Goal: Information Seeking & Learning: Learn about a topic

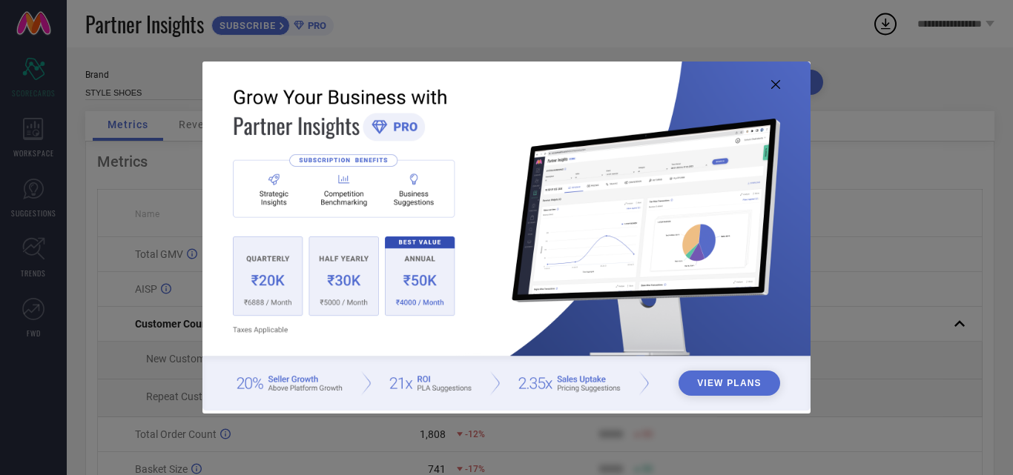
click at [780, 82] on img at bounding box center [506, 236] width 608 height 349
click at [777, 86] on icon at bounding box center [775, 84] width 9 height 9
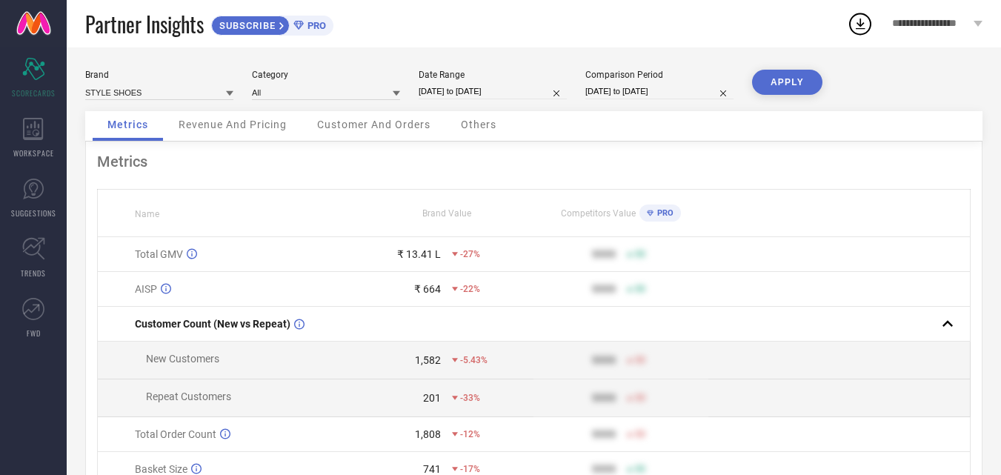
click at [468, 83] on div "Date Range [DATE] to [DATE]" at bounding box center [493, 85] width 148 height 30
click at [463, 90] on input "[DATE] to [DATE]" at bounding box center [493, 92] width 148 height 16
select select "6"
select select "2025"
select select "7"
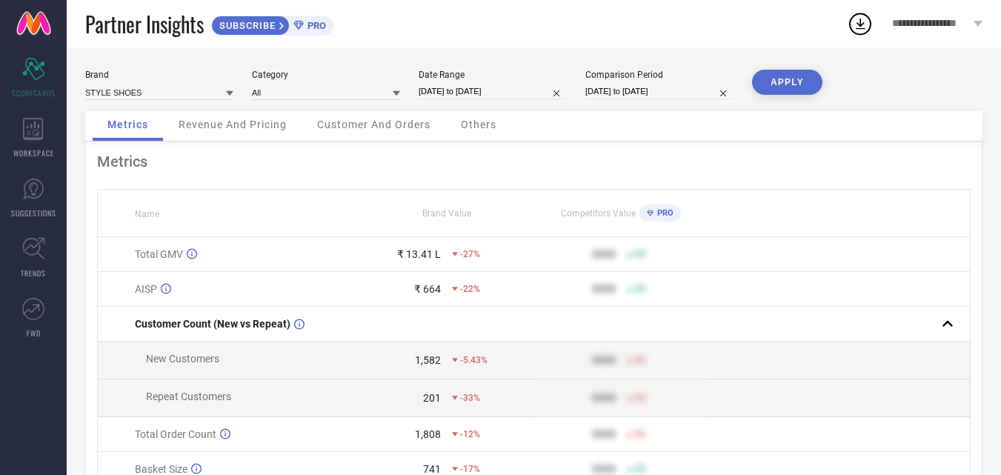
select select "2025"
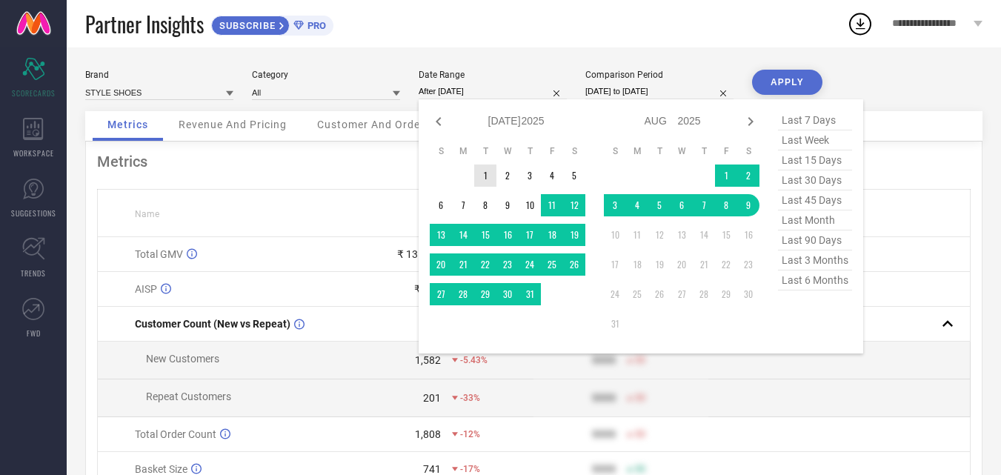
click at [483, 179] on td "1" at bounding box center [485, 176] width 22 height 22
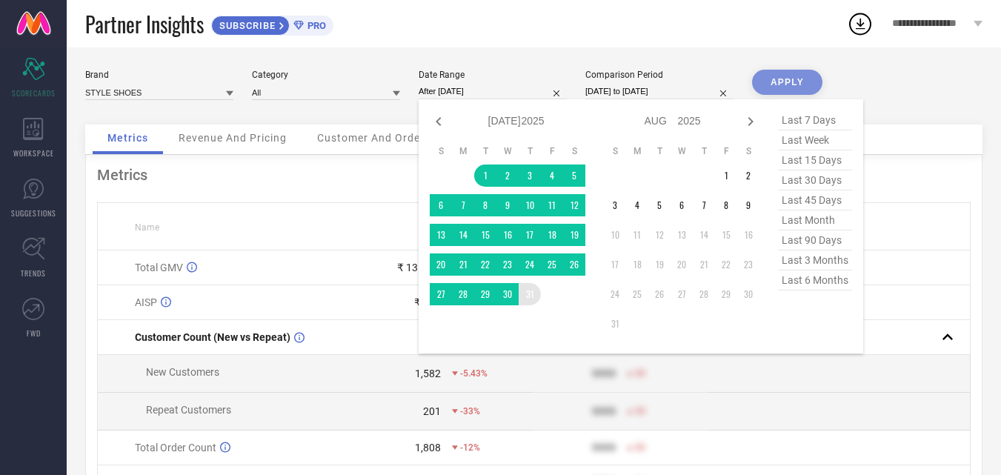
type input "[DATE] to [DATE]"
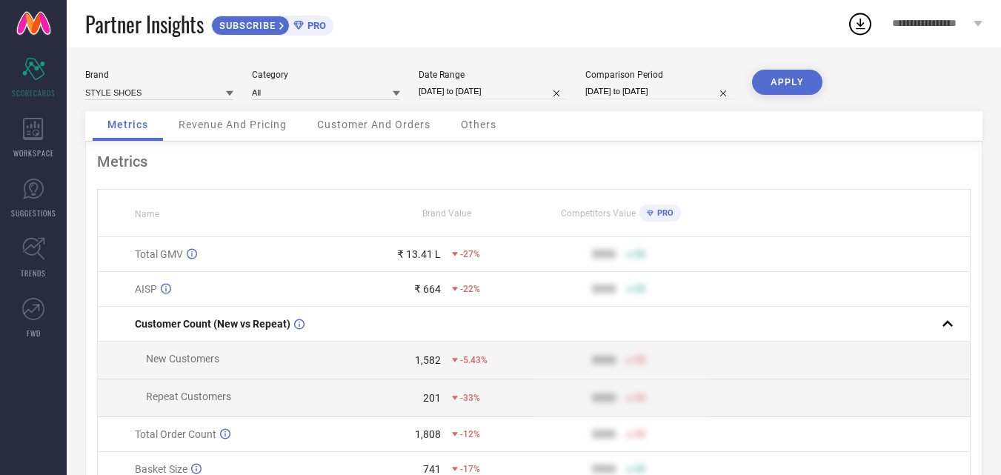
click at [784, 76] on button "APPLY" at bounding box center [787, 82] width 70 height 25
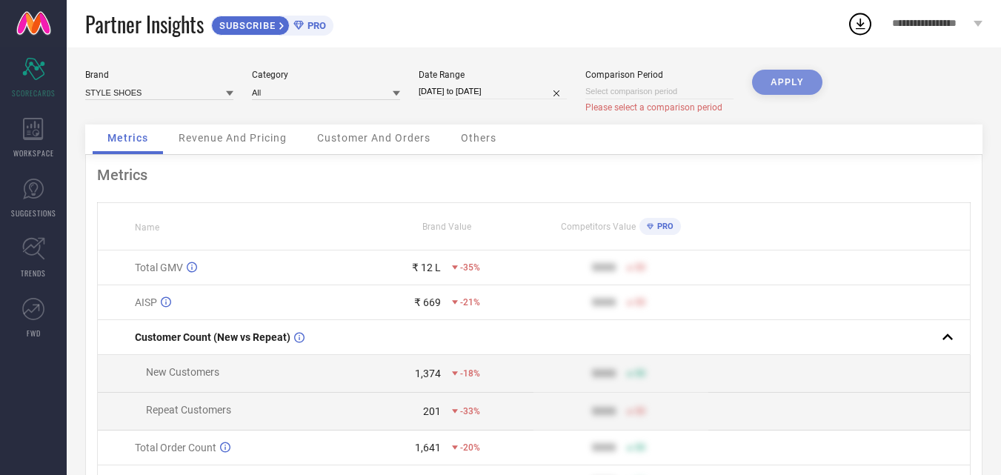
click at [781, 85] on div "APPLY" at bounding box center [787, 97] width 70 height 55
click at [587, 117] on div "Brand STYLE SHOES Category All Date Range [DATE] to [DATE] Comparison Period Pl…" at bounding box center [534, 97] width 898 height 55
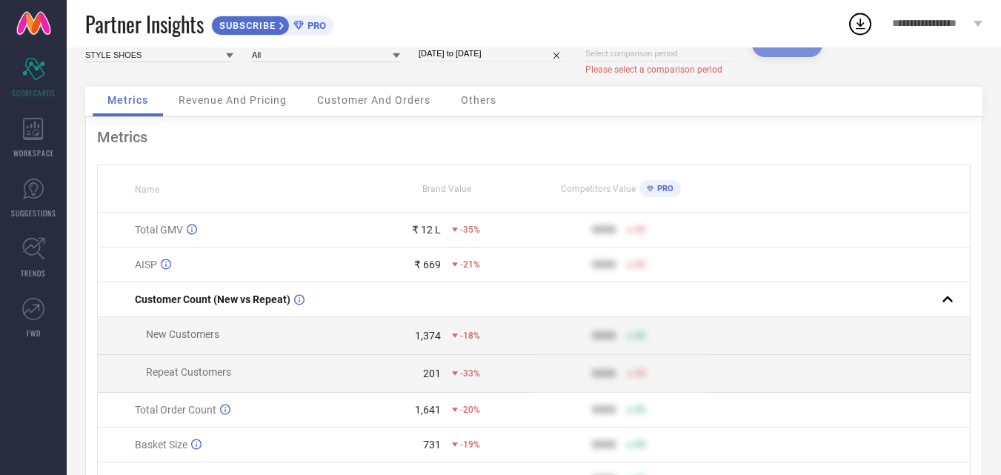
scroll to position [14, 0]
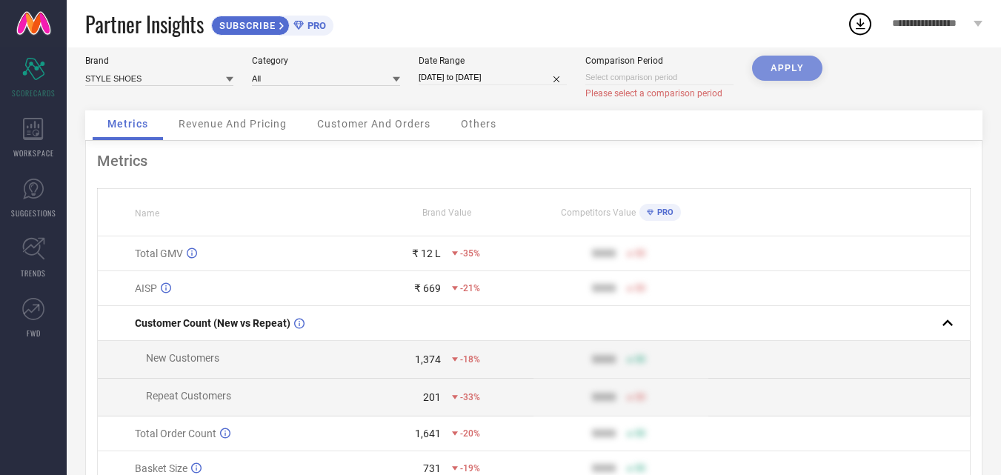
click at [226, 125] on span "Revenue And Pricing" at bounding box center [233, 124] width 108 height 12
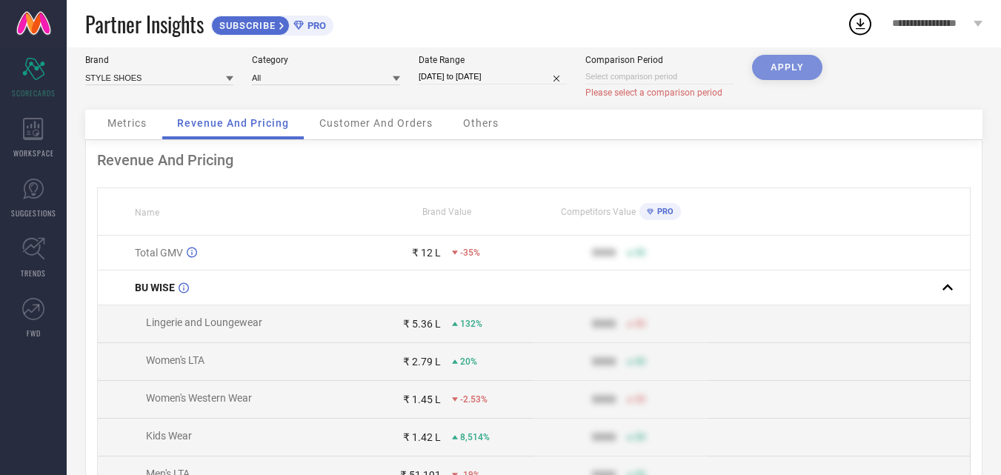
scroll to position [0, 0]
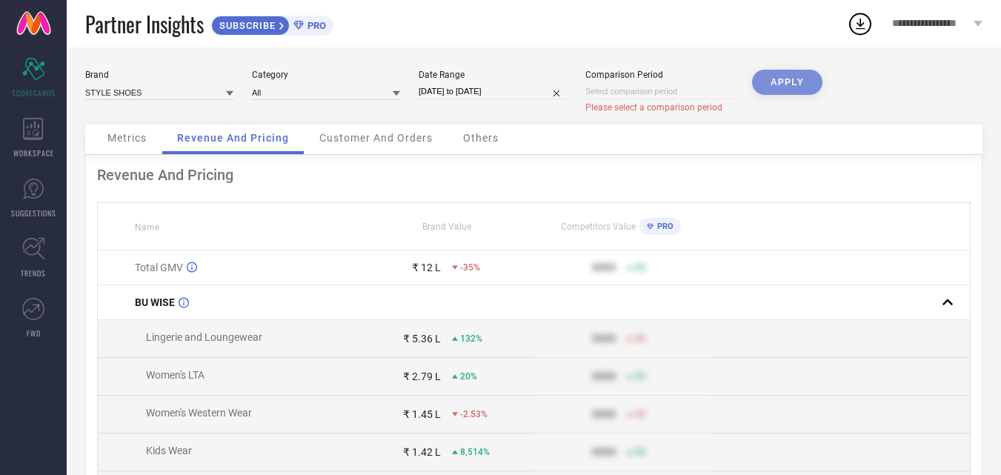
click at [398, 142] on span "Customer And Orders" at bounding box center [375, 138] width 113 height 12
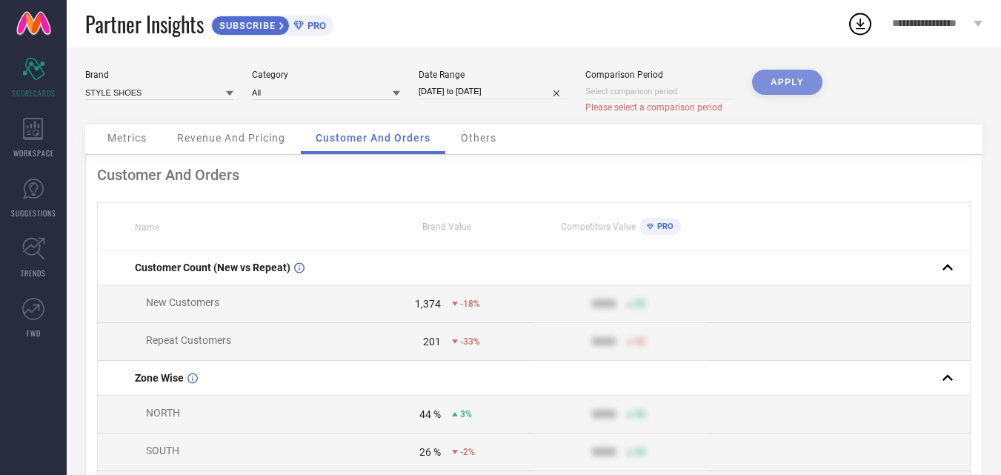
click at [468, 139] on span "Others" at bounding box center [479, 138] width 36 height 12
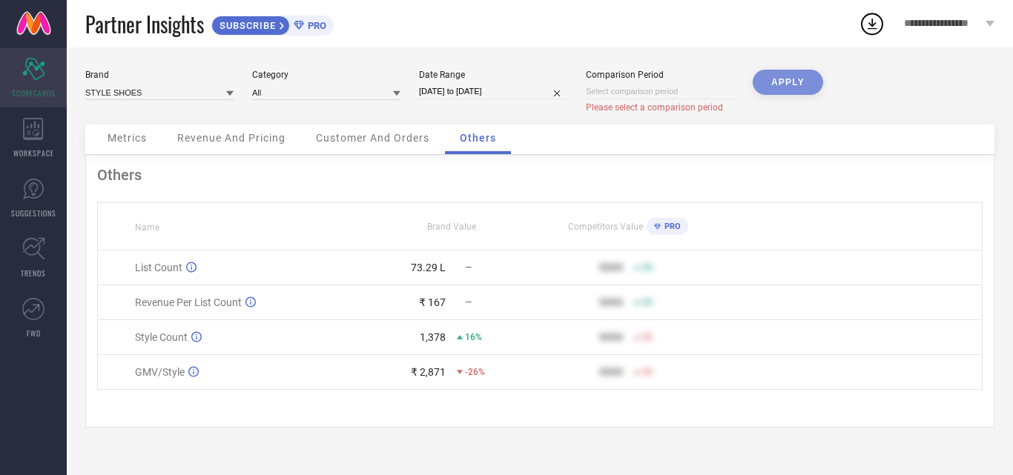
click at [39, 76] on icon "Scorecard" at bounding box center [33, 69] width 23 height 22
click at [26, 76] on icon "Scorecard" at bounding box center [33, 69] width 23 height 22
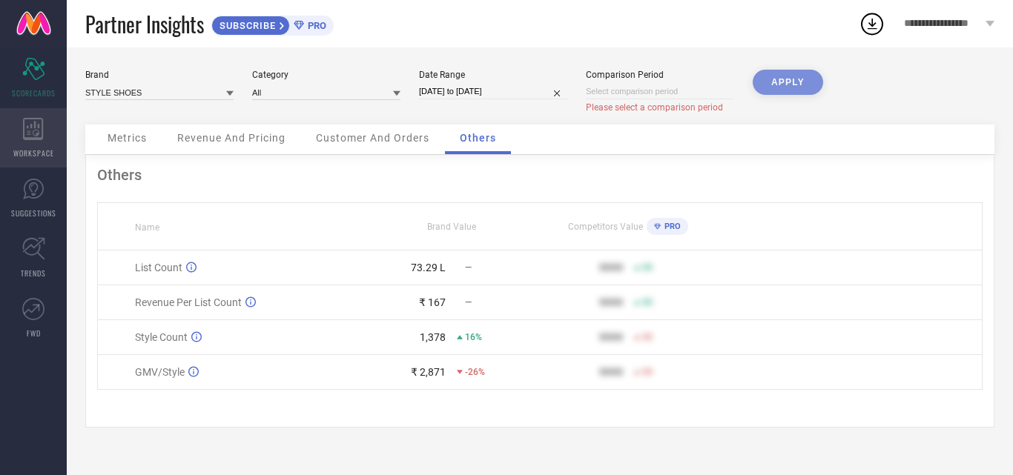
click at [27, 150] on span "WORKSPACE" at bounding box center [33, 153] width 41 height 11
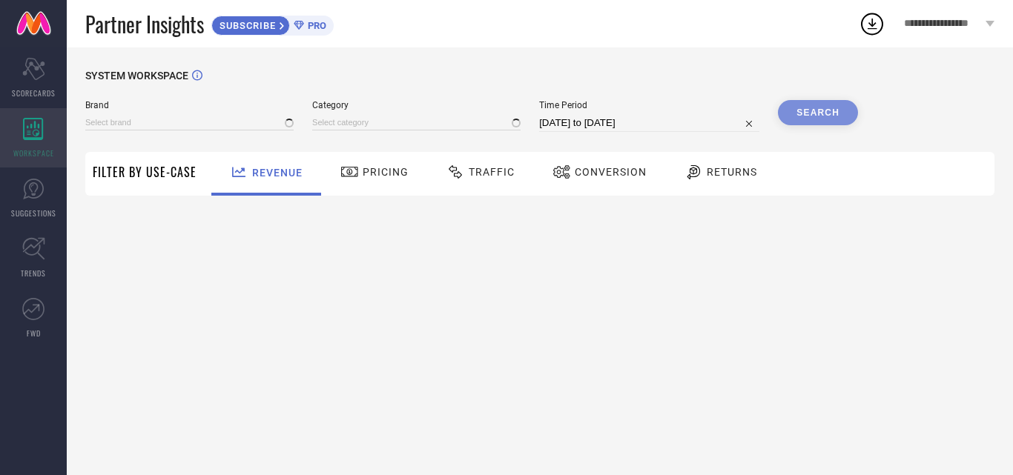
type input "STYLE SHOES"
type input "All"
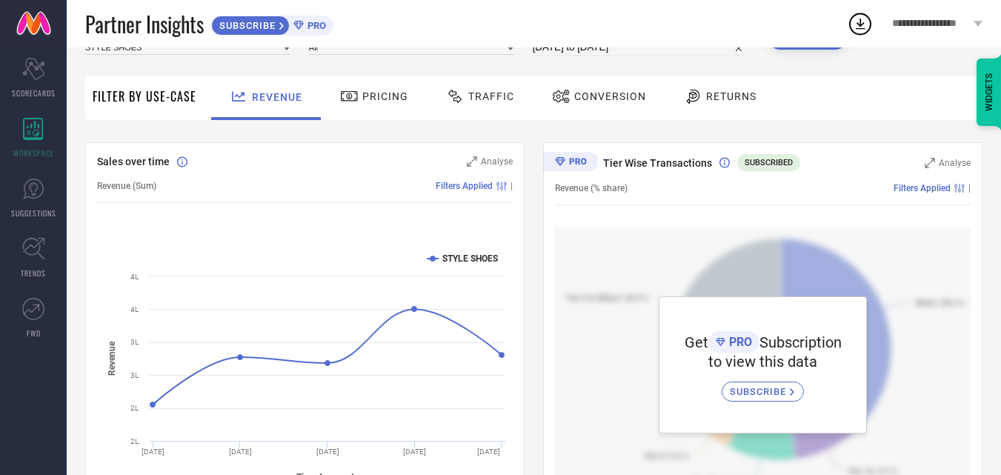
scroll to position [74, 0]
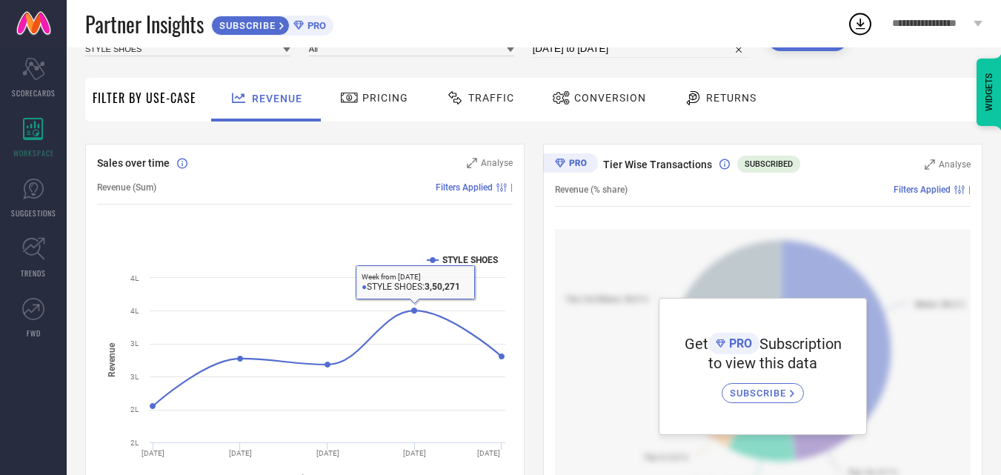
click at [389, 87] on div "Pricing" at bounding box center [375, 97] width 76 height 25
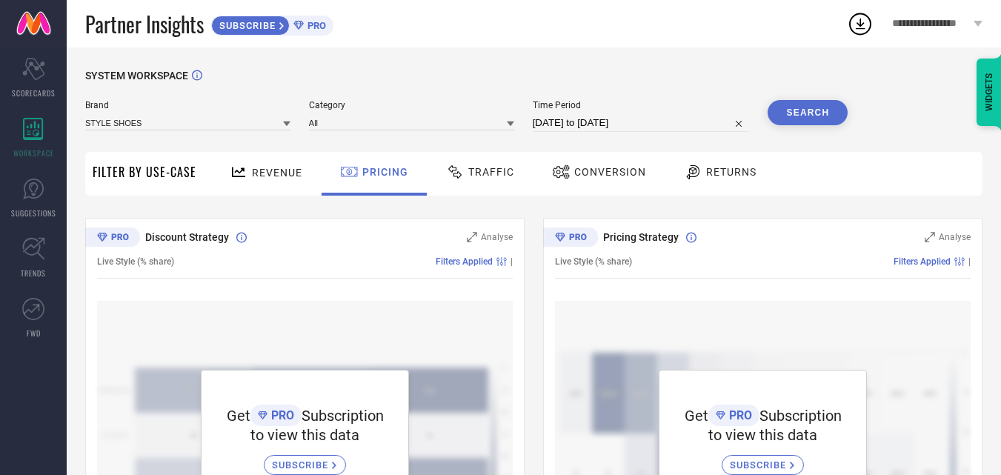
click at [490, 165] on div "Traffic" at bounding box center [481, 171] width 76 height 25
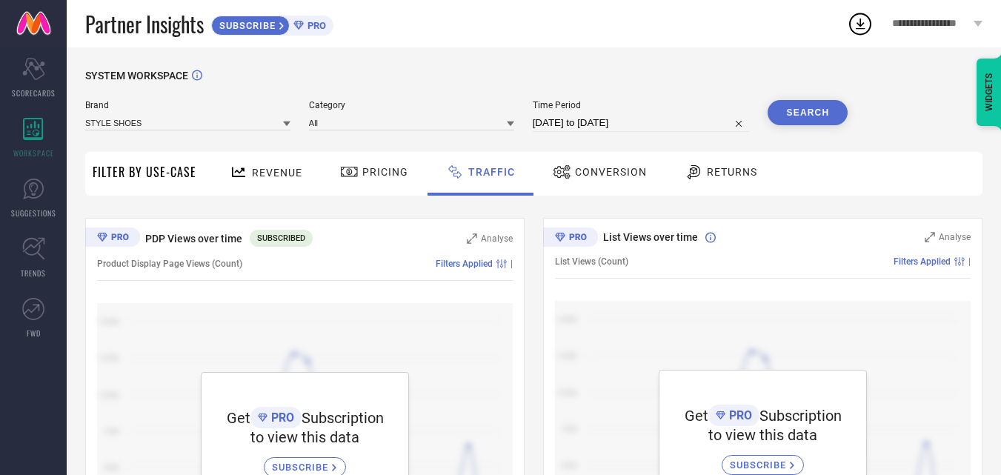
click at [590, 170] on span "Conversion" at bounding box center [611, 172] width 72 height 12
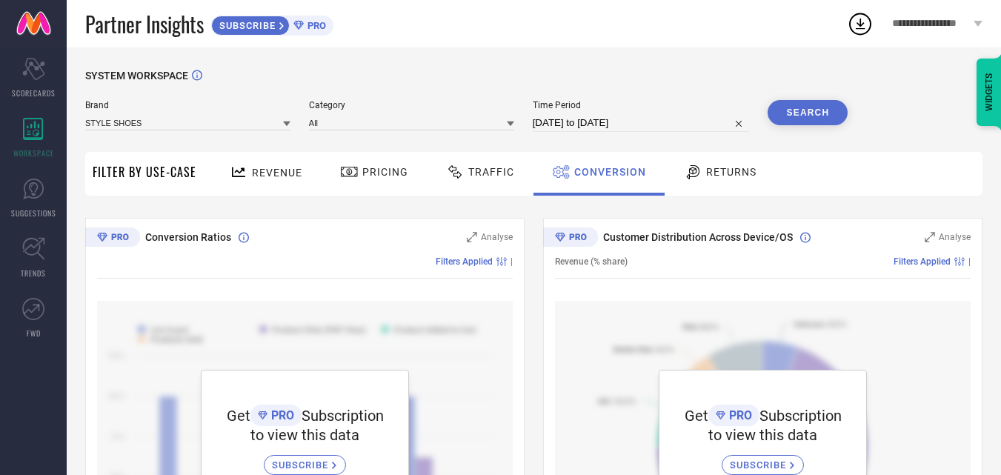
click at [721, 178] on span "Returns" at bounding box center [731, 172] width 50 height 12
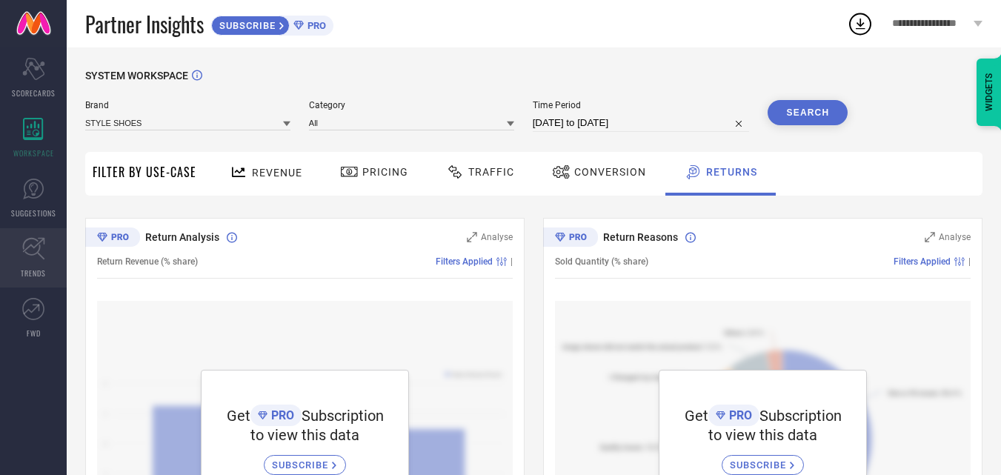
click at [42, 268] on span "TRENDS" at bounding box center [33, 273] width 25 height 11
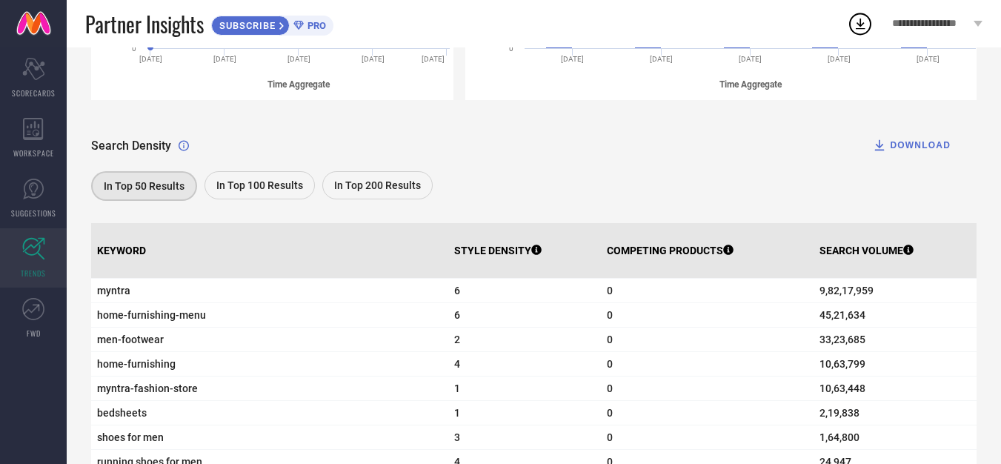
scroll to position [412, 0]
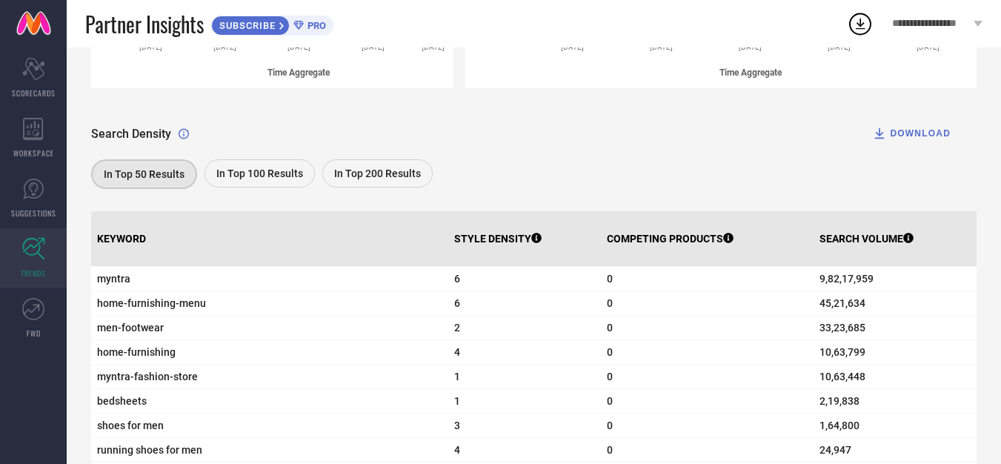
click at [253, 177] on span "In Top 100 Results" at bounding box center [259, 174] width 87 height 12
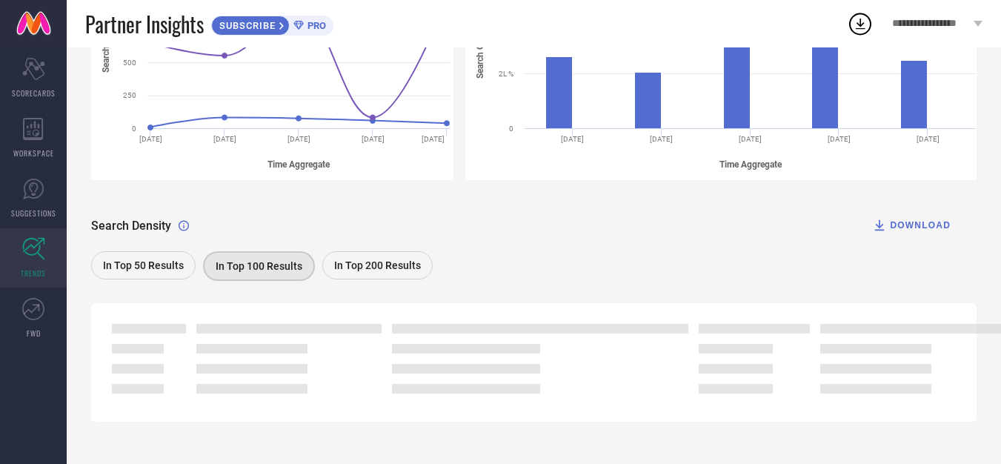
scroll to position [332, 0]
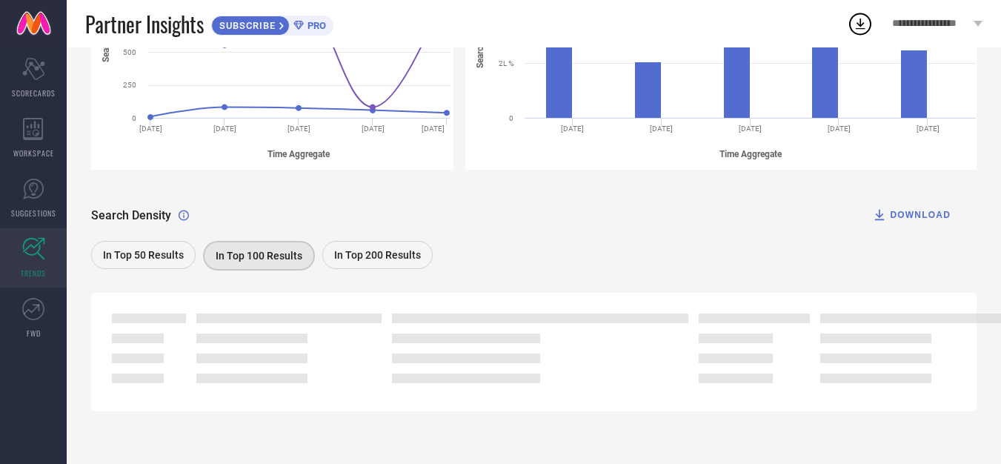
click at [163, 254] on span "In Top 50 Results" at bounding box center [143, 255] width 81 height 12
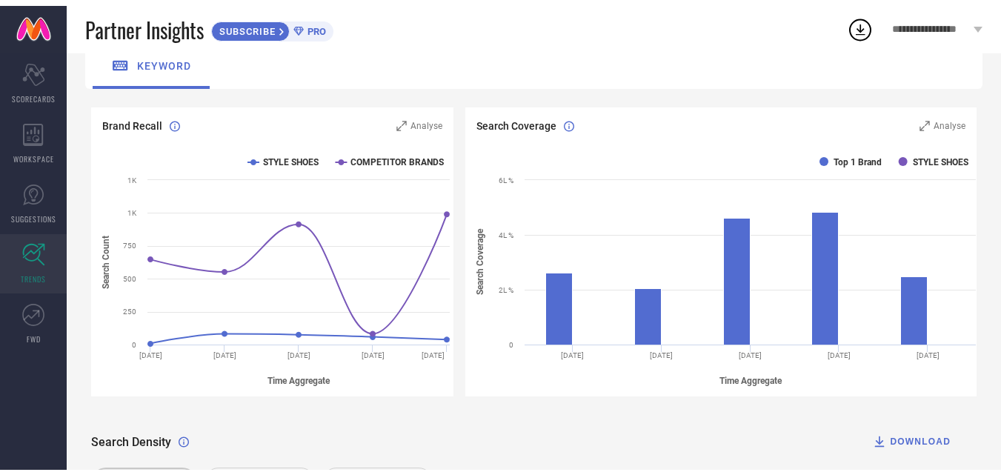
scroll to position [0, 0]
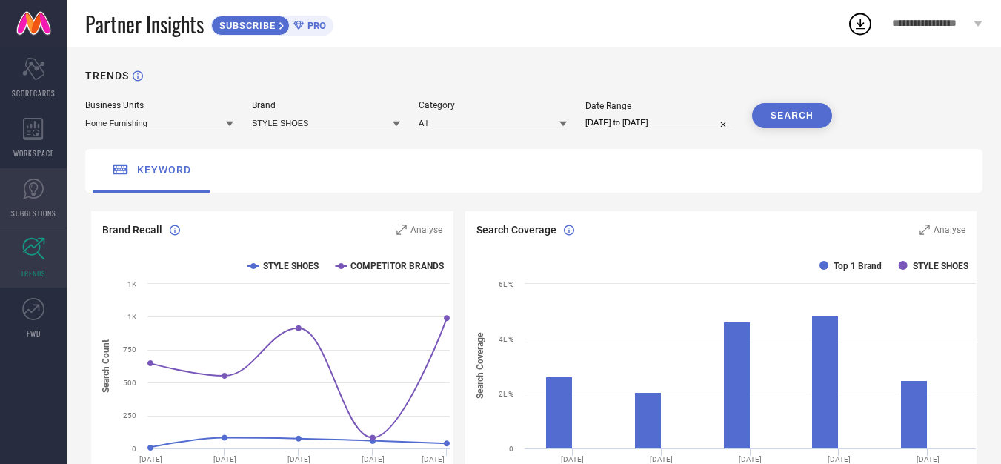
click at [39, 211] on span "SUGGESTIONS" at bounding box center [33, 213] width 45 height 11
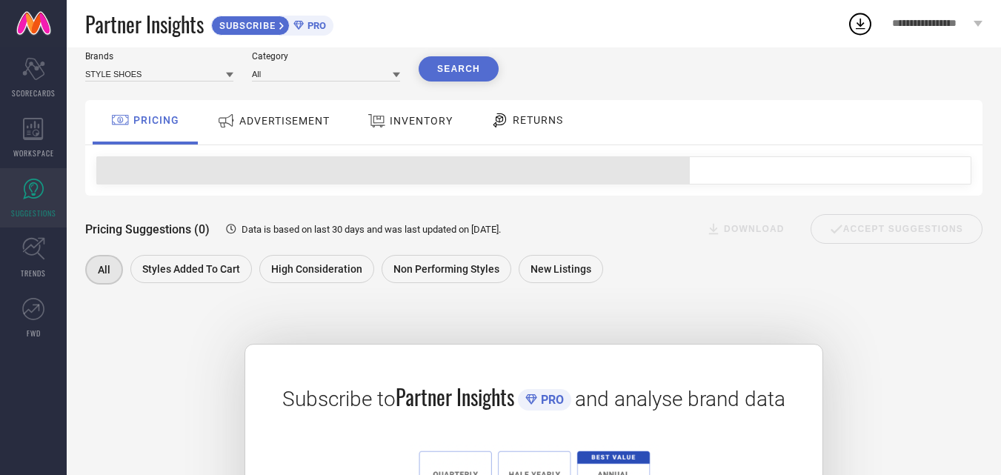
scroll to position [74, 0]
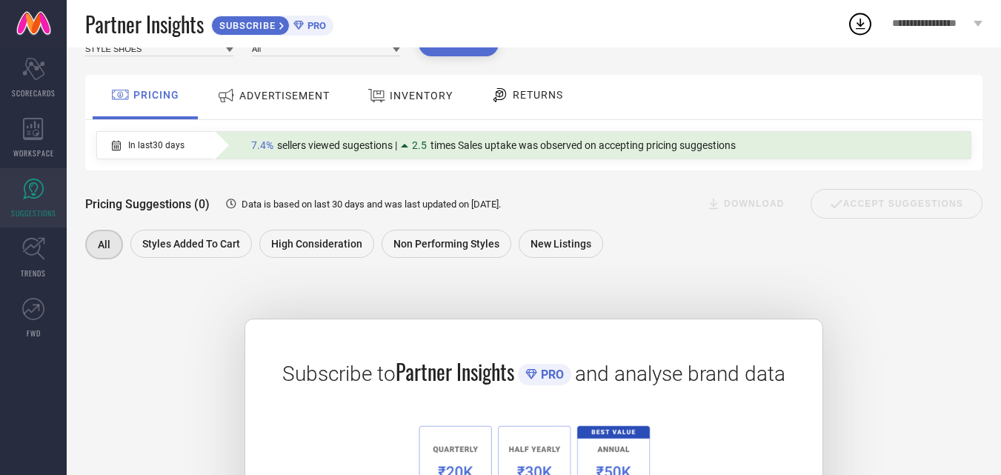
click at [289, 97] on span "ADVERTISEMENT" at bounding box center [284, 96] width 90 height 12
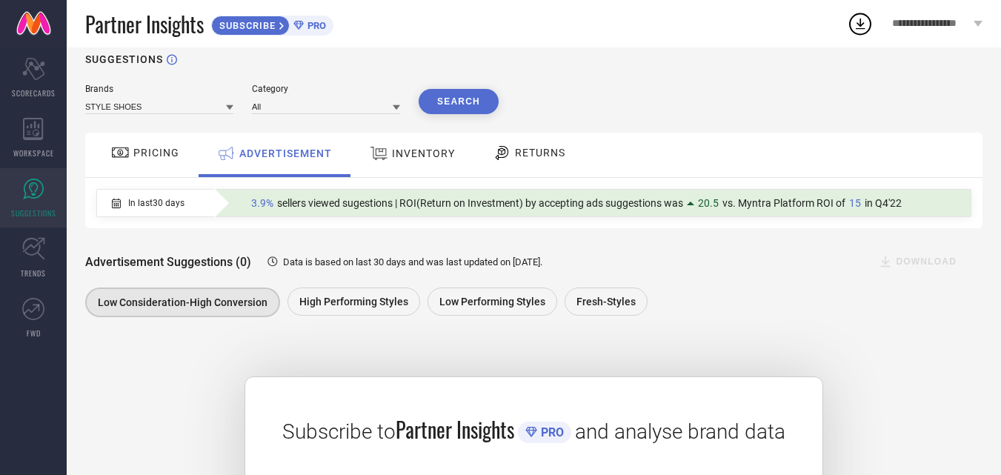
scroll to position [0, 0]
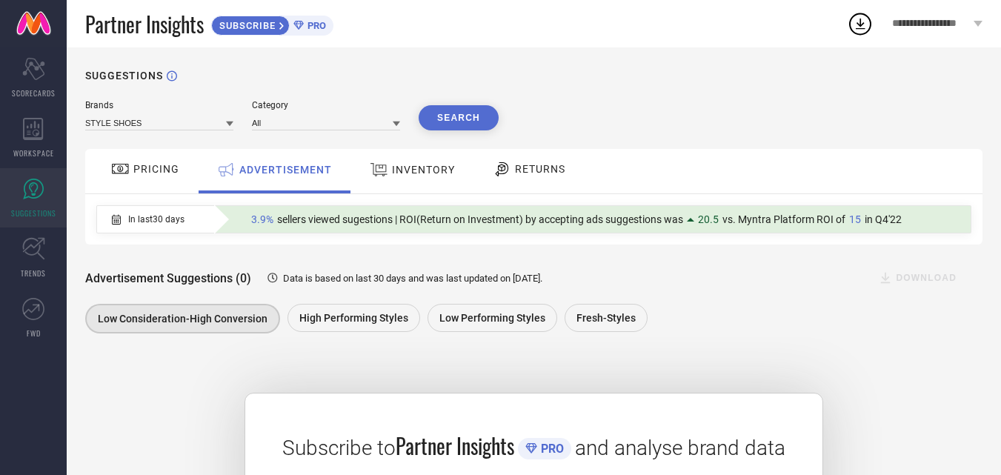
click at [428, 172] on span "INVENTORY" at bounding box center [423, 170] width 63 height 12
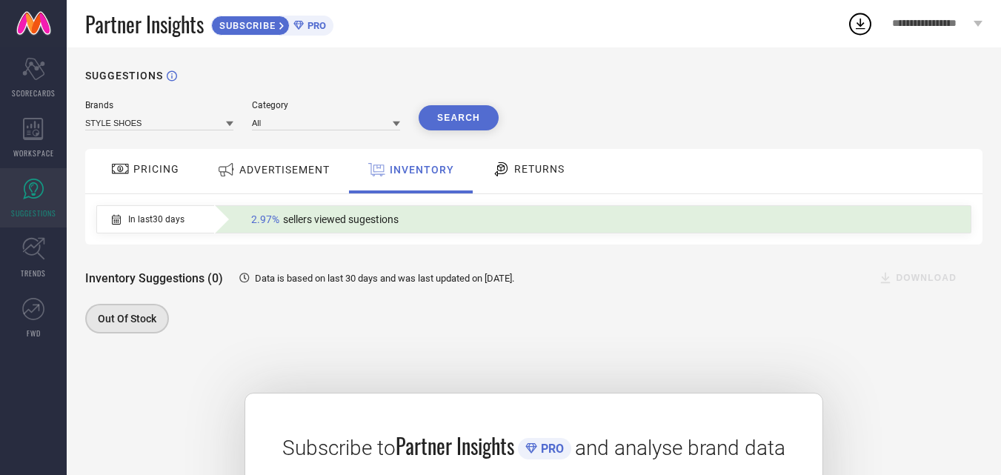
click at [285, 167] on span "ADVERTISEMENT" at bounding box center [284, 170] width 90 height 12
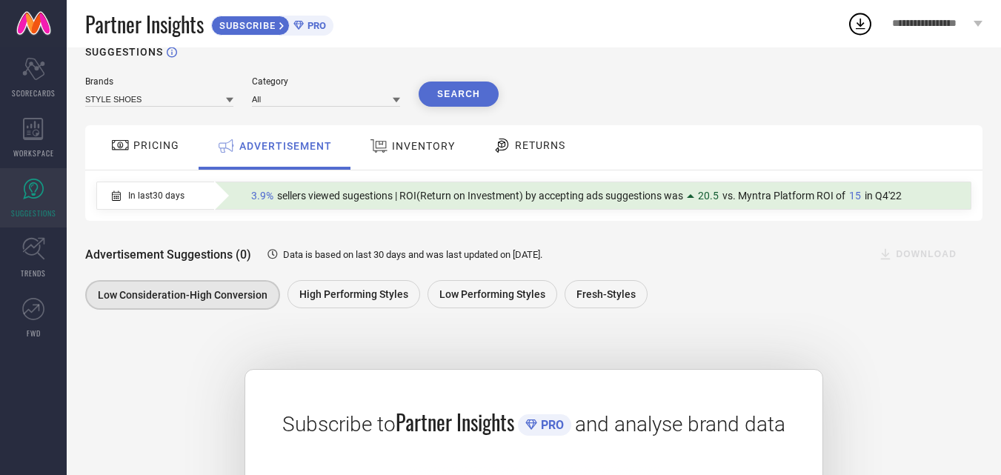
scroll to position [19, 0]
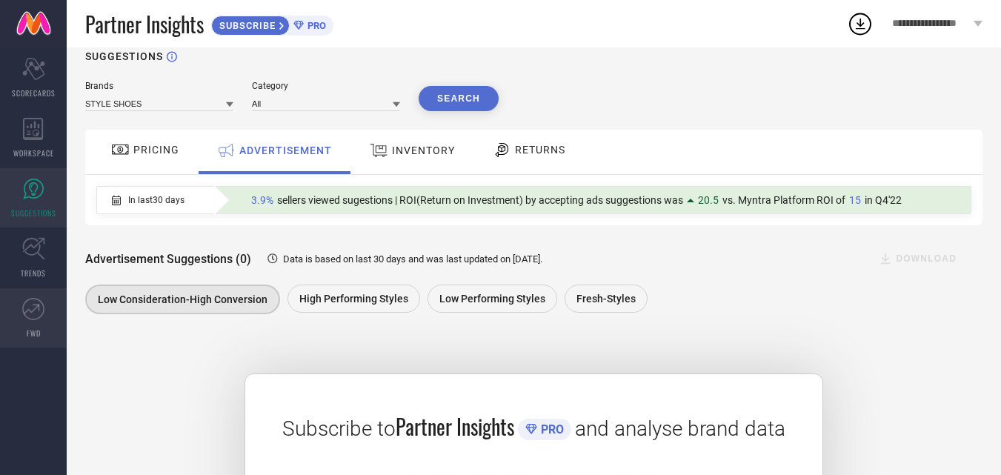
click at [42, 323] on link "FWD" at bounding box center [33, 317] width 67 height 59
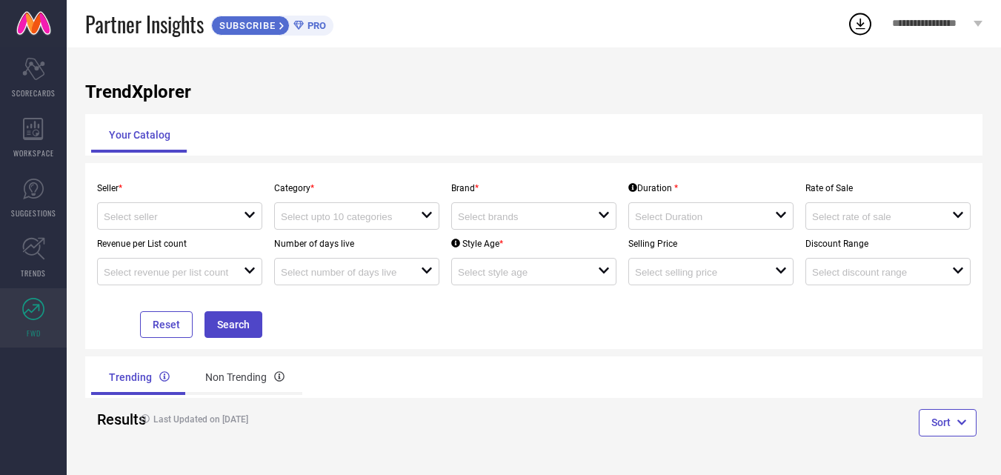
scroll to position [1, 0]
click at [239, 380] on div "Non Trending" at bounding box center [245, 378] width 115 height 36
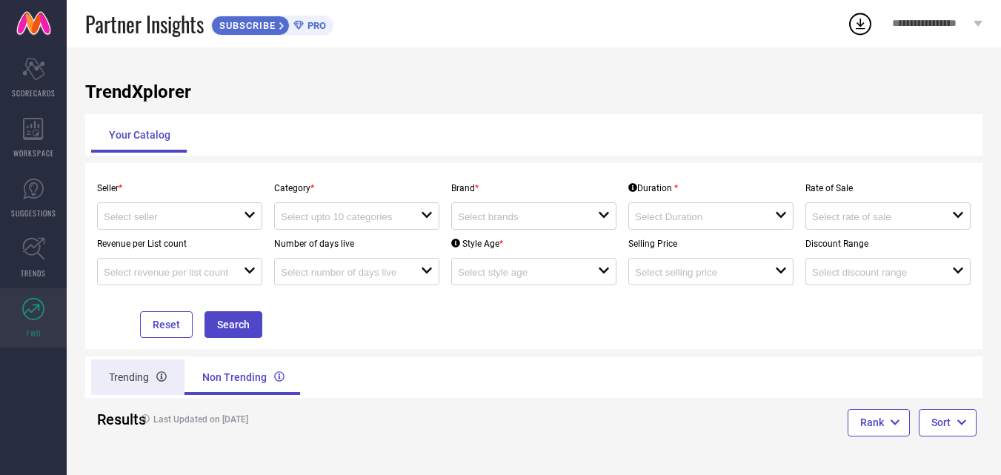
click at [142, 383] on div "Trending" at bounding box center [137, 378] width 93 height 36
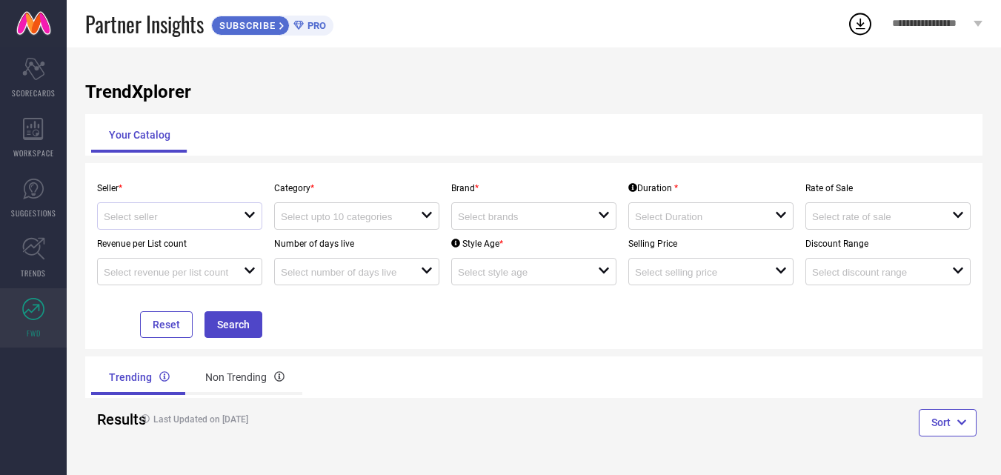
click at [251, 216] on icon at bounding box center [250, 215] width 10 height 6
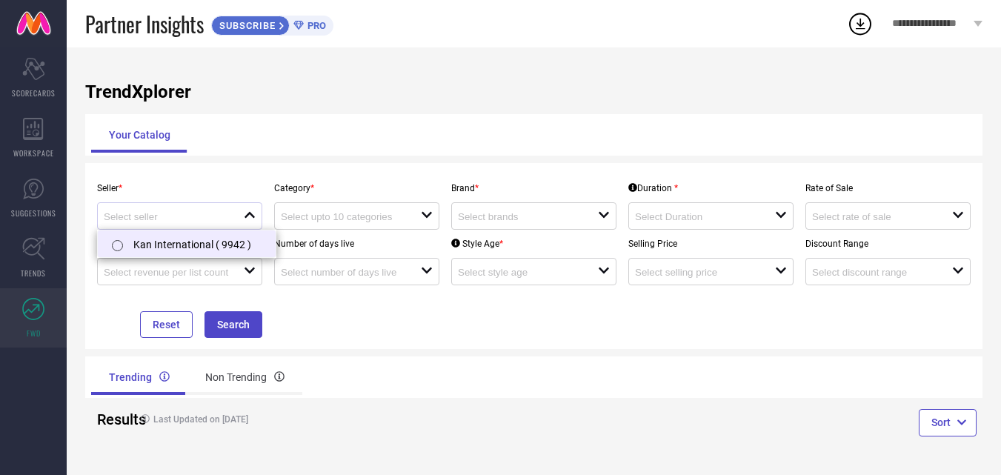
click at [210, 239] on li "Kan International ( 9942 )" at bounding box center [187, 244] width 178 height 27
type input "Kan International ( 9942 )"
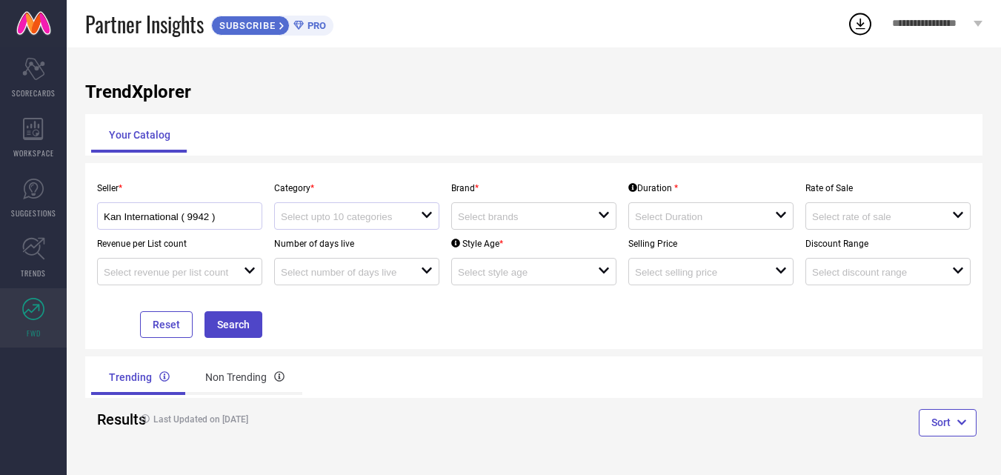
click at [406, 225] on div "open" at bounding box center [356, 215] width 165 height 27
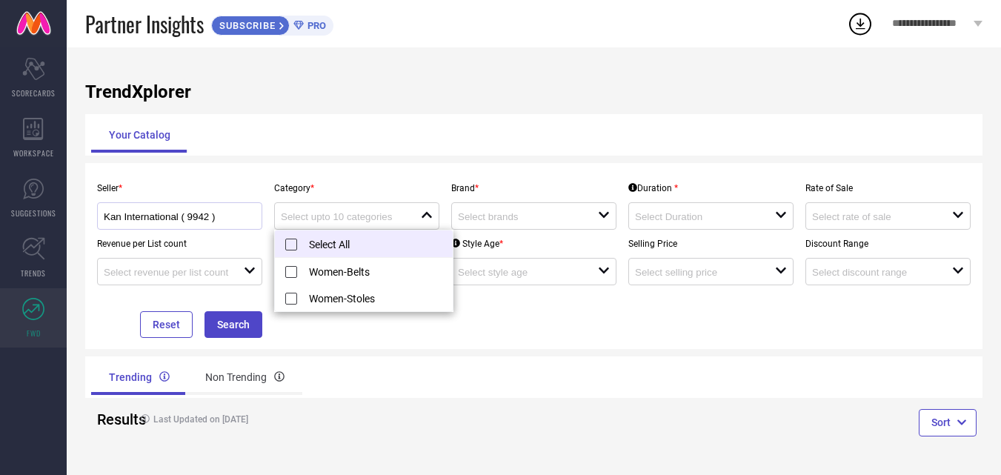
click at [298, 245] on li "Select All" at bounding box center [364, 244] width 178 height 27
type input "Women-Belts, Women-Stoles"
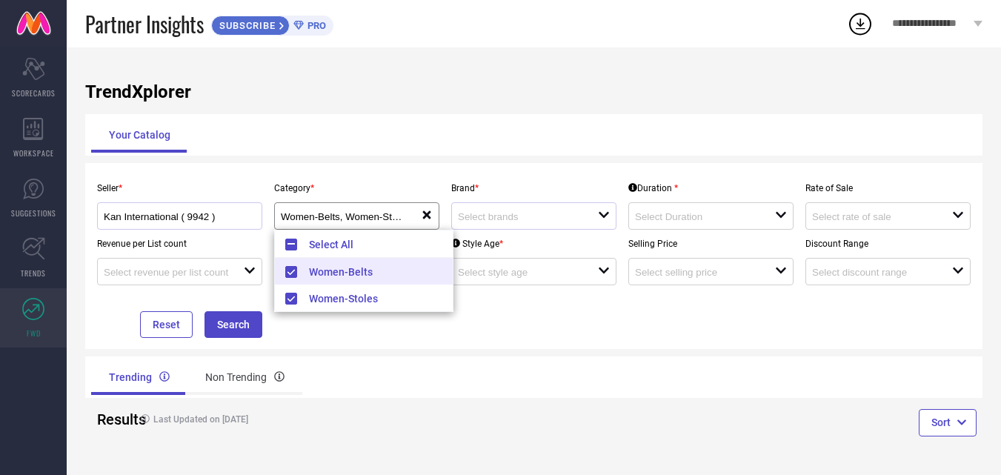
click at [599, 218] on icon "open" at bounding box center [604, 215] width 12 height 12
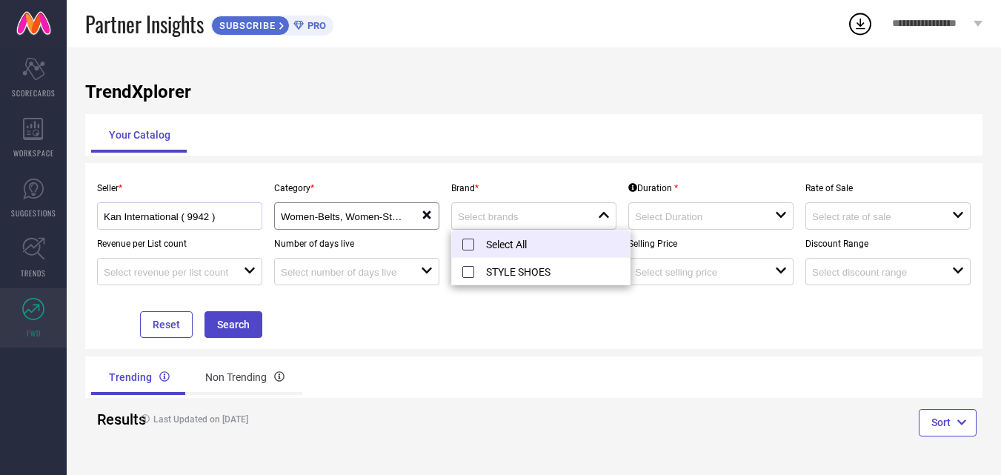
click at [463, 245] on li "Select All" at bounding box center [541, 244] width 178 height 27
type input "STYLE SHOES"
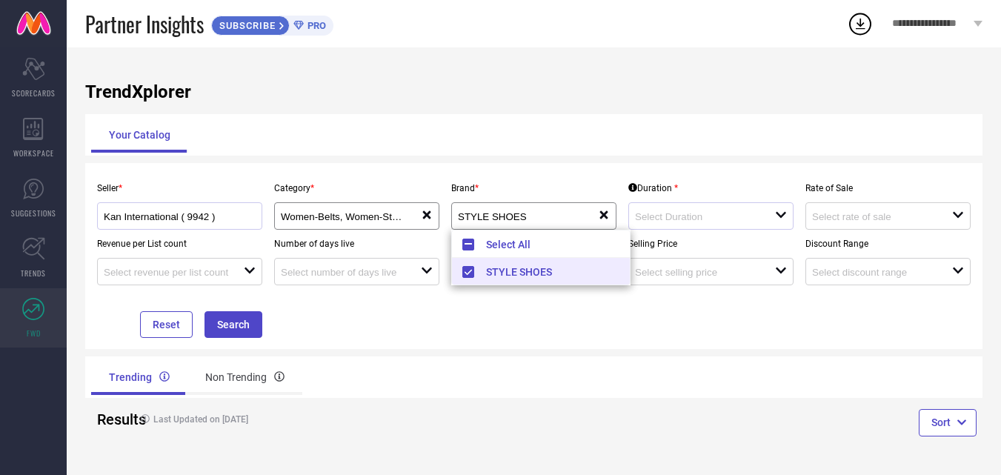
click at [772, 216] on div at bounding box center [705, 216] width 140 height 14
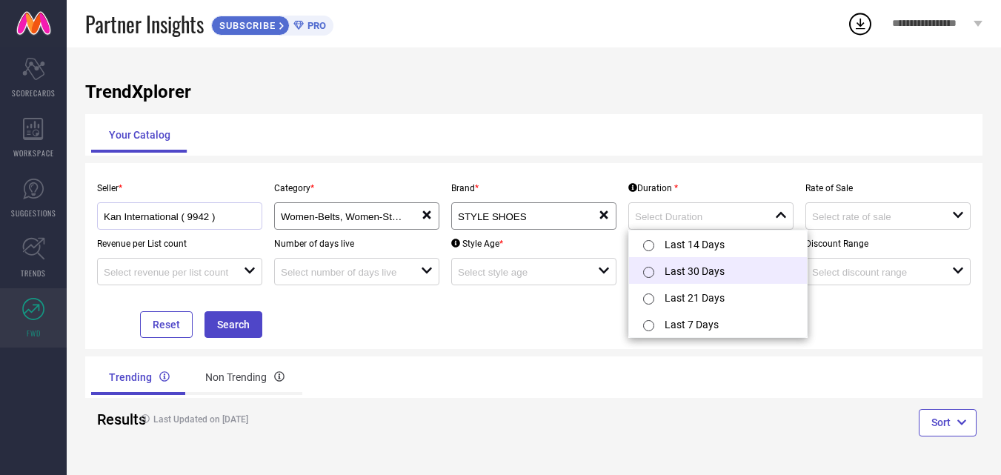
click at [649, 271] on input "radio" at bounding box center [648, 272] width 11 height 11
type input "Last 30 Days"
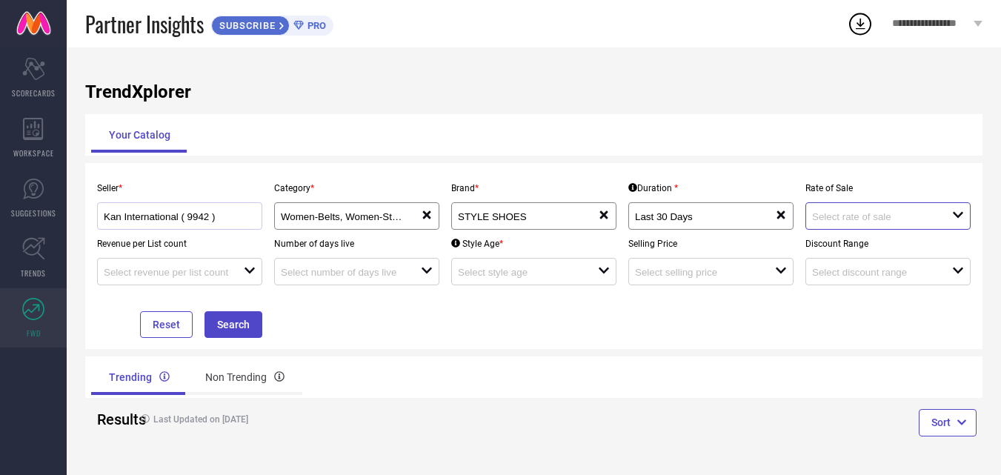
click at [869, 219] on input at bounding box center [875, 216] width 126 height 11
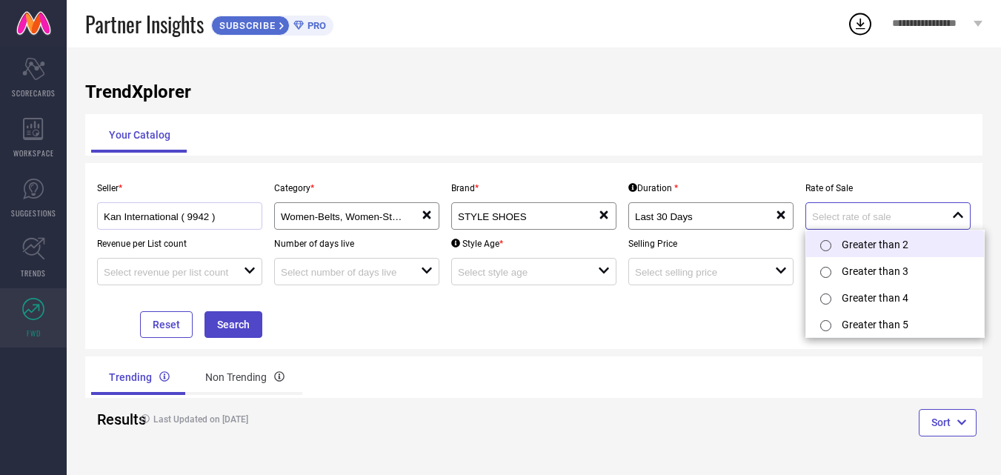
scroll to position [0, 0]
click at [827, 245] on input "radio" at bounding box center [826, 246] width 11 height 11
type input "Greater than 2"
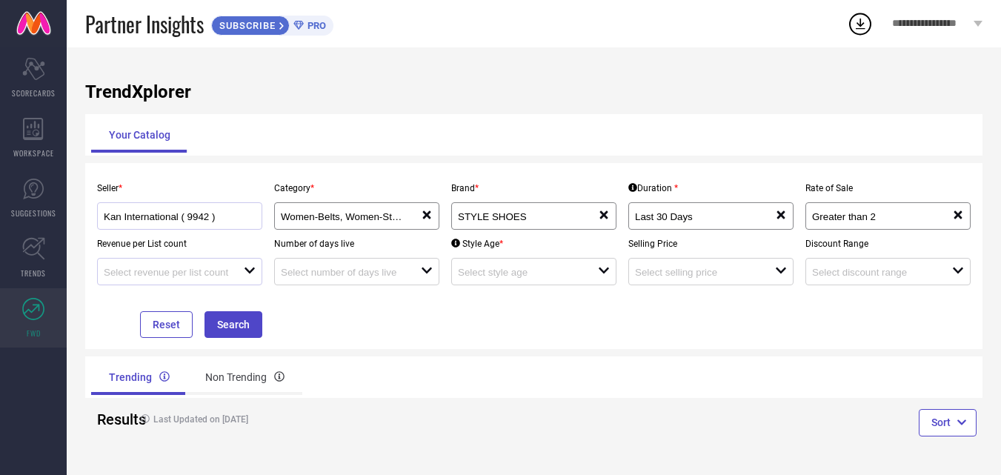
click at [248, 276] on icon "open" at bounding box center [250, 271] width 12 height 12
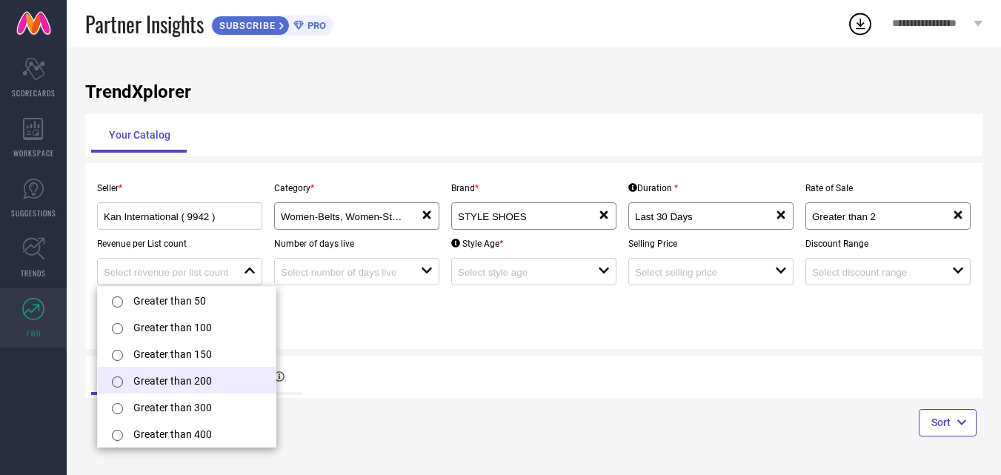
click at [166, 382] on li "Greater than 200" at bounding box center [187, 380] width 178 height 27
type input "Greater than 200"
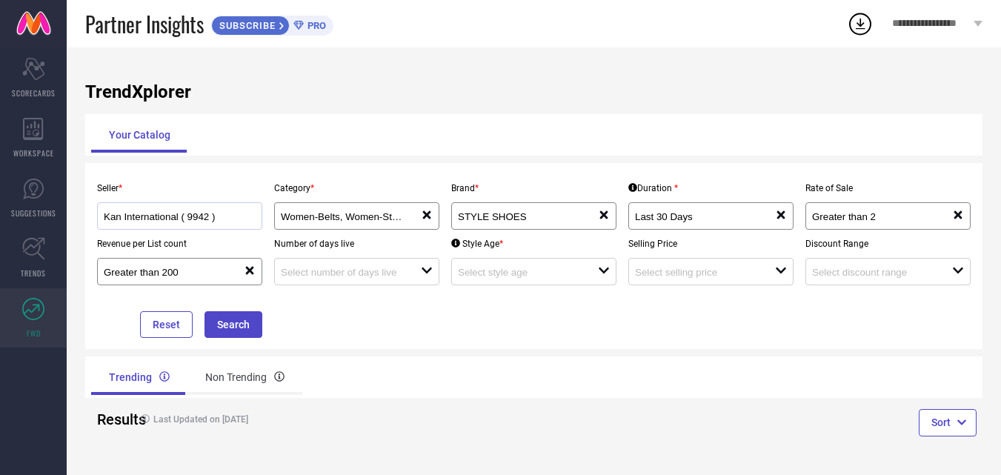
click at [371, 355] on div "TrendXplorer Your Catalog Seller * Kan International ( 9942 ) Category * Women-…" at bounding box center [534, 261] width 935 height 428
click at [420, 270] on div at bounding box center [351, 272] width 140 height 14
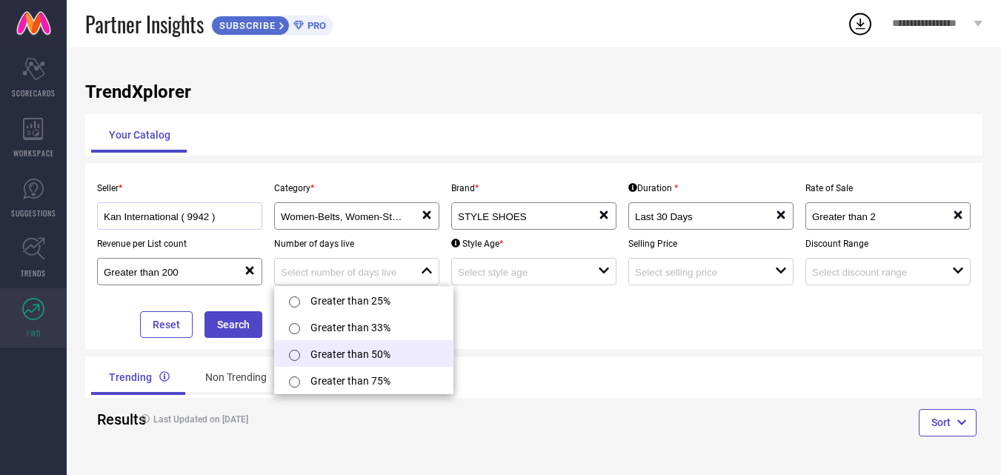
click at [294, 354] on input "radio" at bounding box center [294, 355] width 11 height 11
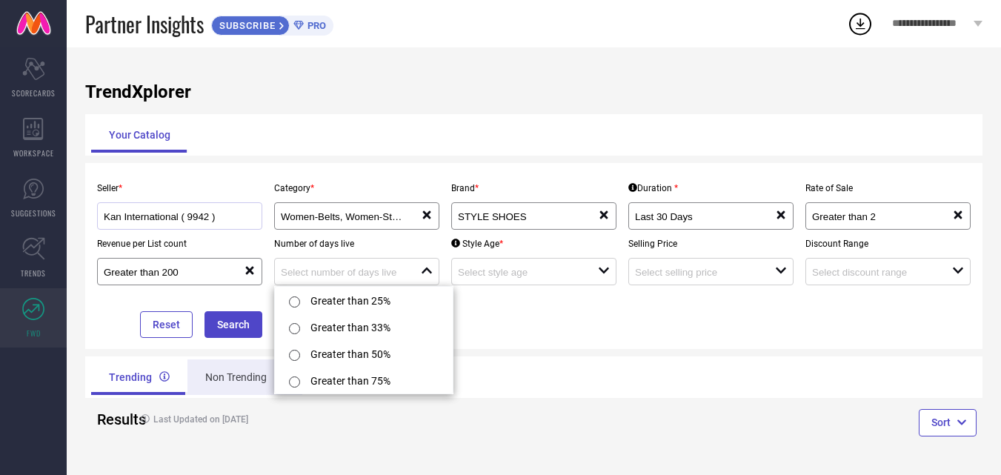
type input "Greater than 50%"
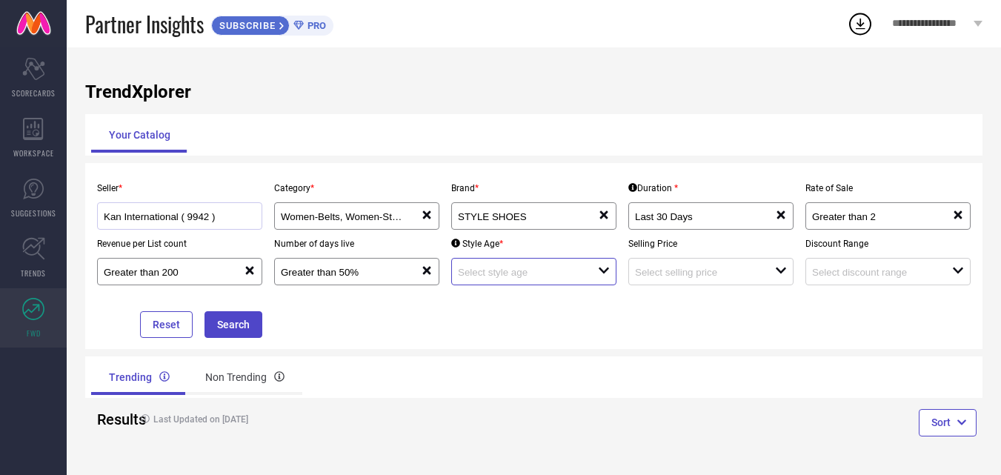
click at [525, 278] on input at bounding box center [521, 272] width 126 height 11
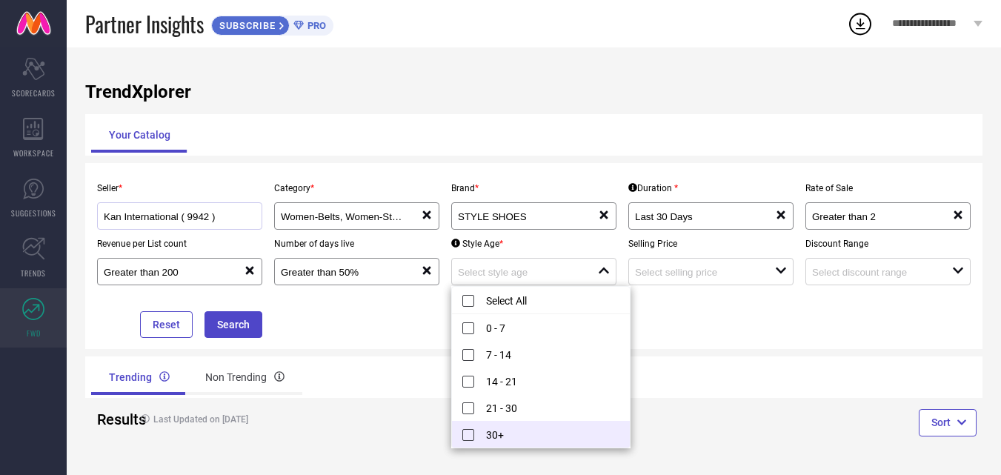
click at [470, 434] on li "30+" at bounding box center [541, 434] width 178 height 27
type input "30+"
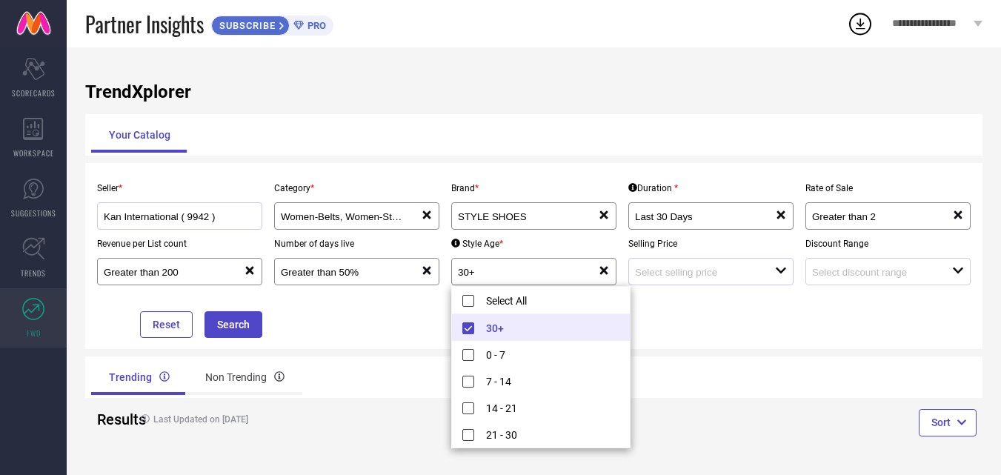
click at [711, 265] on div at bounding box center [705, 272] width 140 height 14
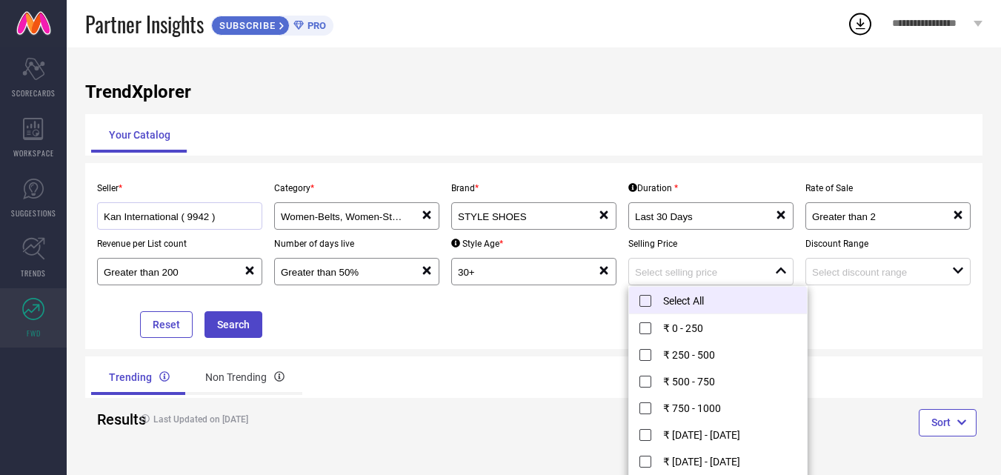
click at [645, 308] on li "Select All" at bounding box center [718, 300] width 178 height 27
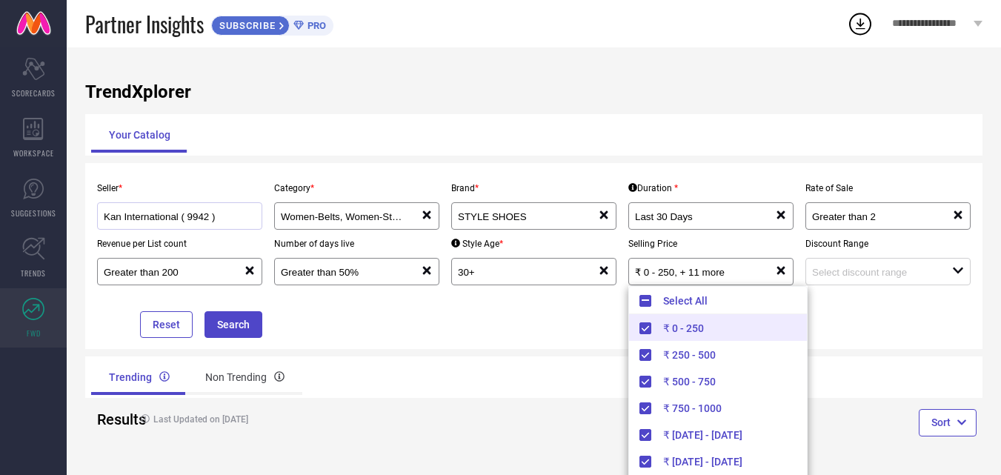
click at [649, 328] on li "₹ 0 - 250" at bounding box center [718, 327] width 178 height 27
type input "₹ 250 - 500, + 10 more"
click at [887, 348] on div "Seller * Kan International ( 9942 ) Category * Women-Belts, Women-Stoles reset …" at bounding box center [534, 256] width 898 height 186
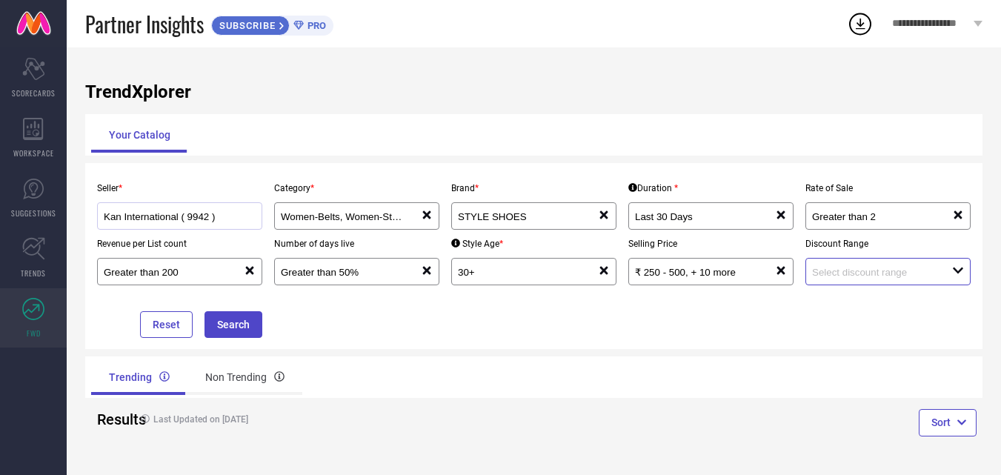
click at [920, 276] on input at bounding box center [875, 272] width 126 height 11
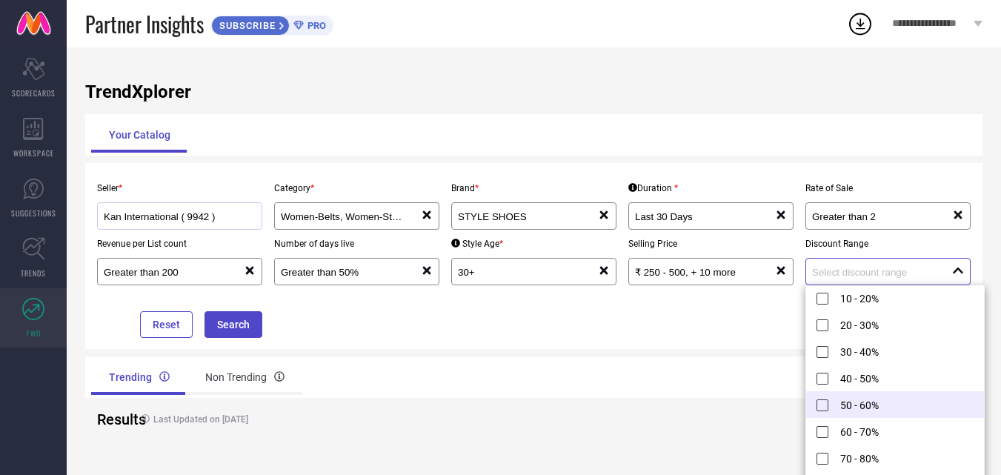
scroll to position [1, 0]
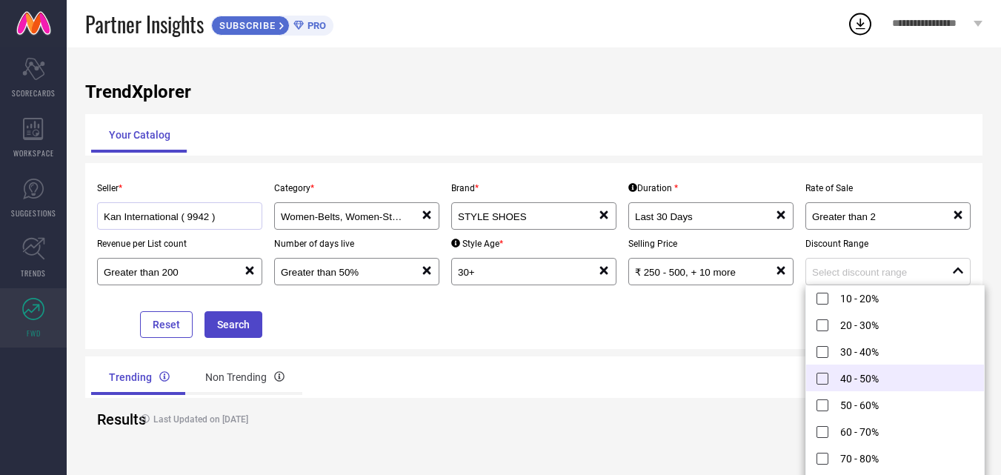
click at [822, 378] on li "40 - 50%" at bounding box center [896, 378] width 178 height 27
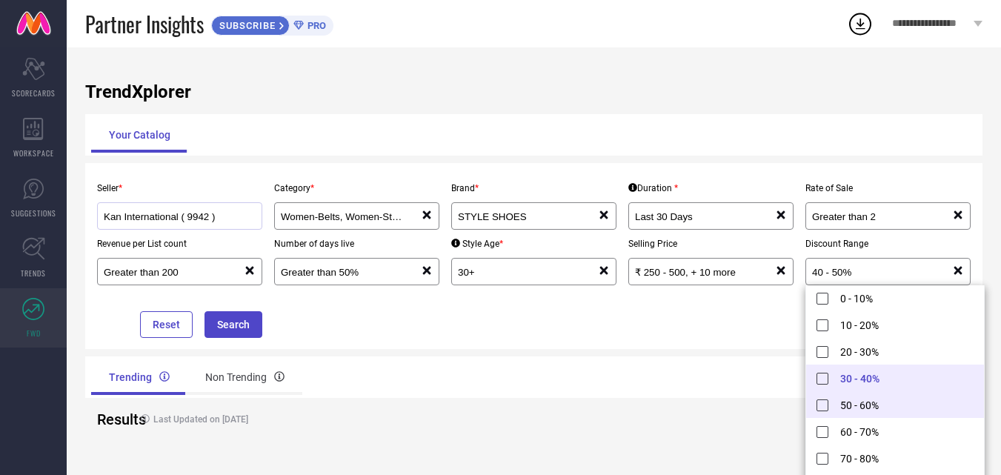
click at [827, 404] on li "50 - 60%" at bounding box center [896, 404] width 178 height 27
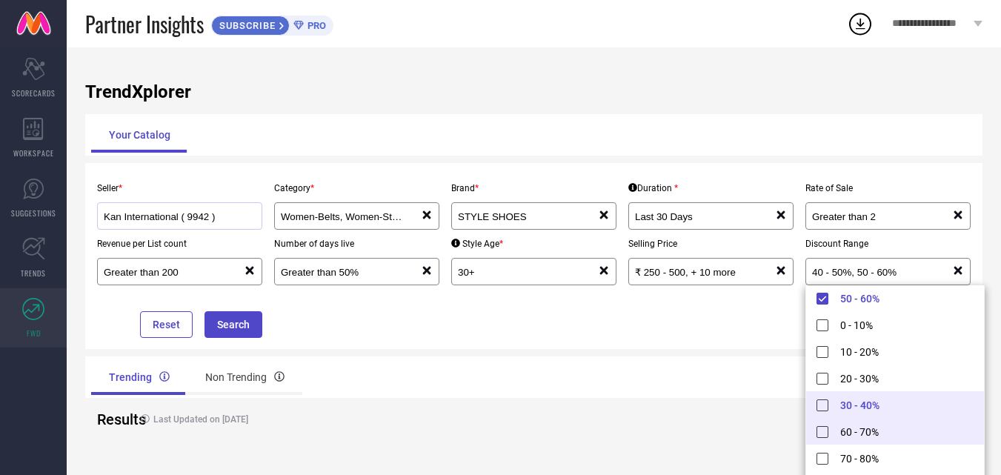
click at [820, 438] on li "60 - 70%" at bounding box center [896, 431] width 178 height 27
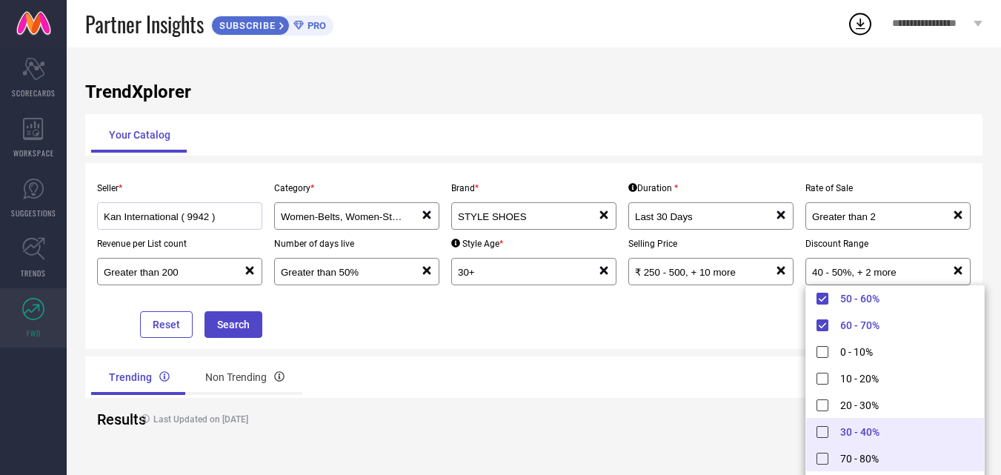
click at [823, 455] on li "70 - 80%" at bounding box center [896, 458] width 178 height 27
type input "40 - 50%, + 3 more"
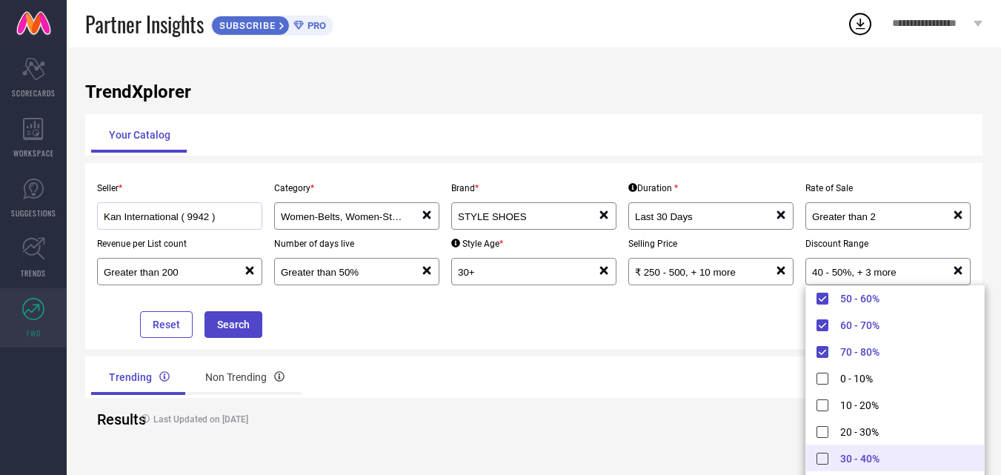
click at [727, 362] on div "Trending Non Trending" at bounding box center [534, 378] width 898 height 42
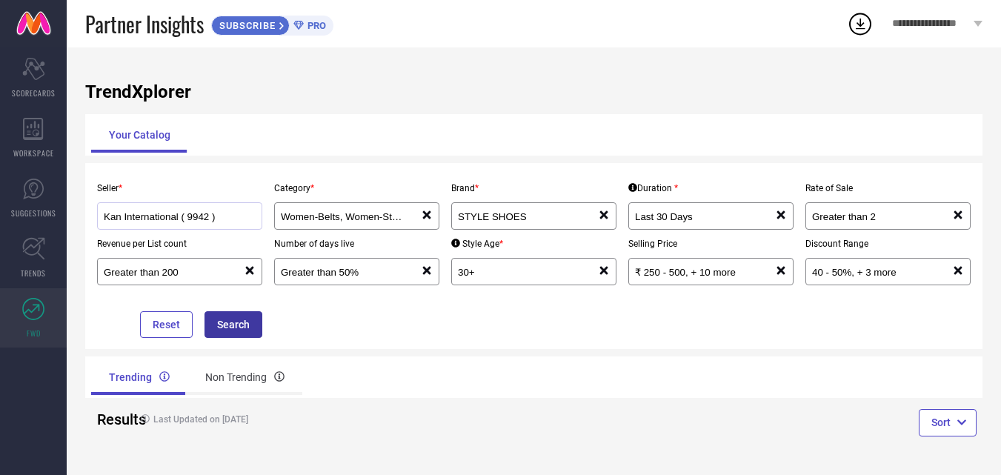
click at [236, 325] on button "Search" at bounding box center [234, 324] width 58 height 27
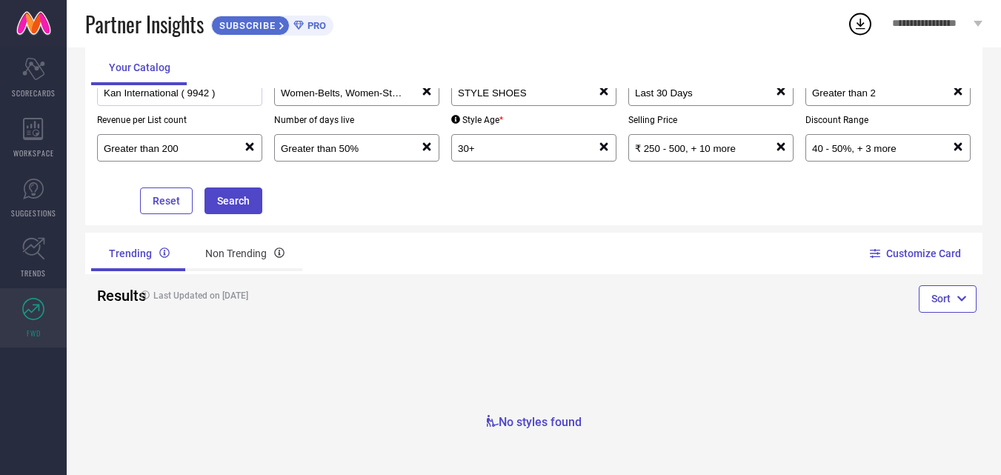
scroll to position [125, 0]
click at [241, 257] on div "Non Trending" at bounding box center [245, 254] width 115 height 36
click at [136, 244] on div "Trending" at bounding box center [137, 254] width 93 height 36
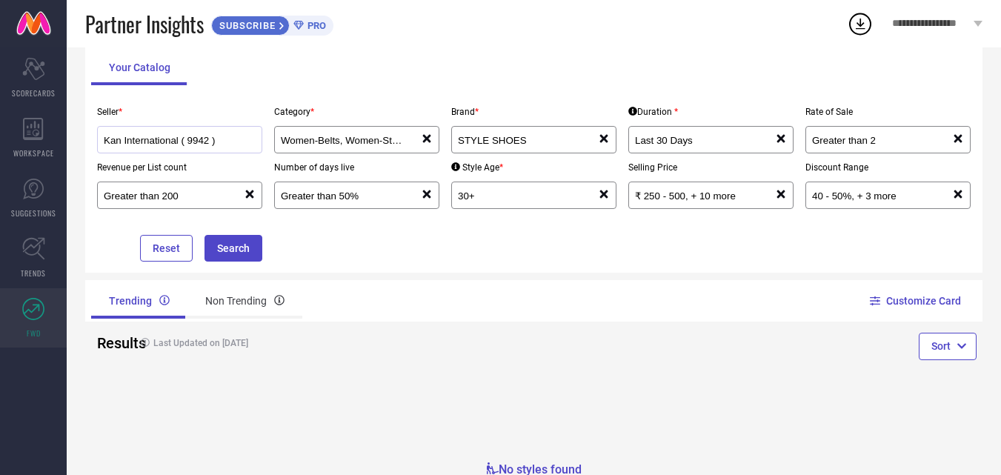
scroll to position [50, 0]
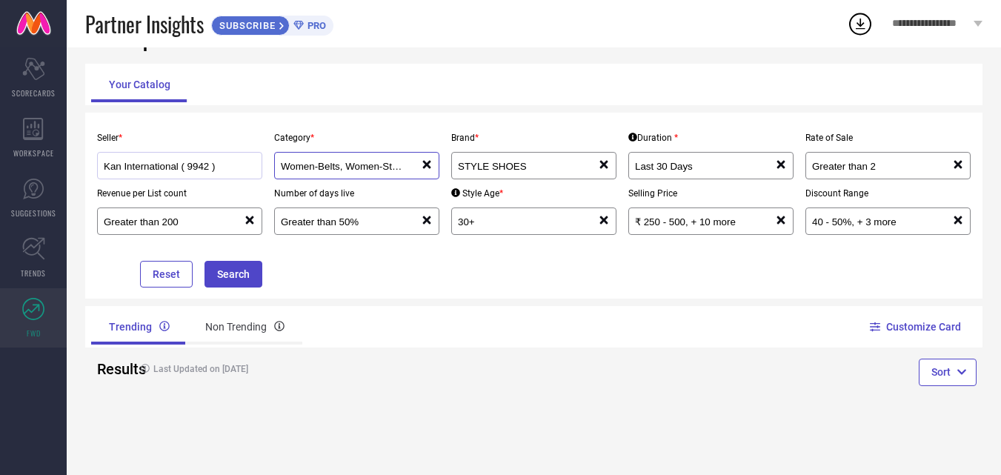
click at [400, 163] on input "Women-Belts, Women-Stoles" at bounding box center [344, 166] width 126 height 11
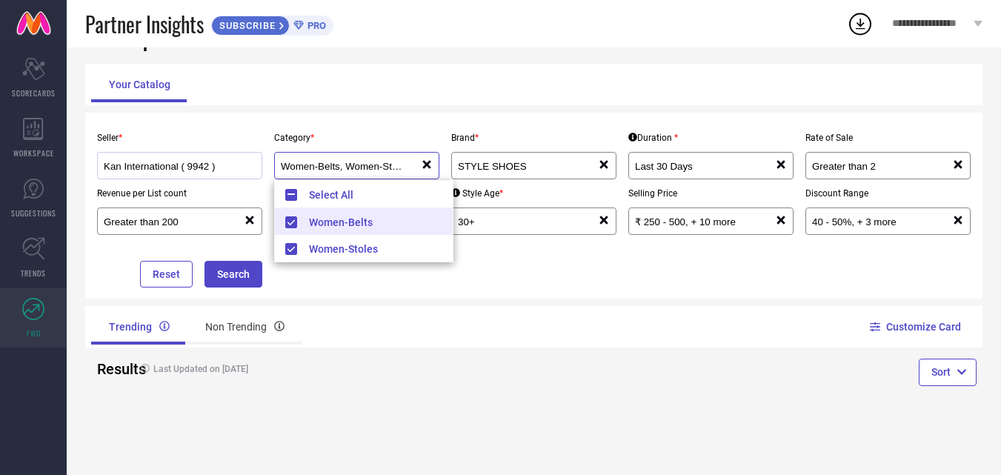
click at [400, 163] on input "Women-Belts, Women-Stoles" at bounding box center [344, 166] width 126 height 11
click at [584, 333] on div "Customize Card" at bounding box center [758, 327] width 449 height 42
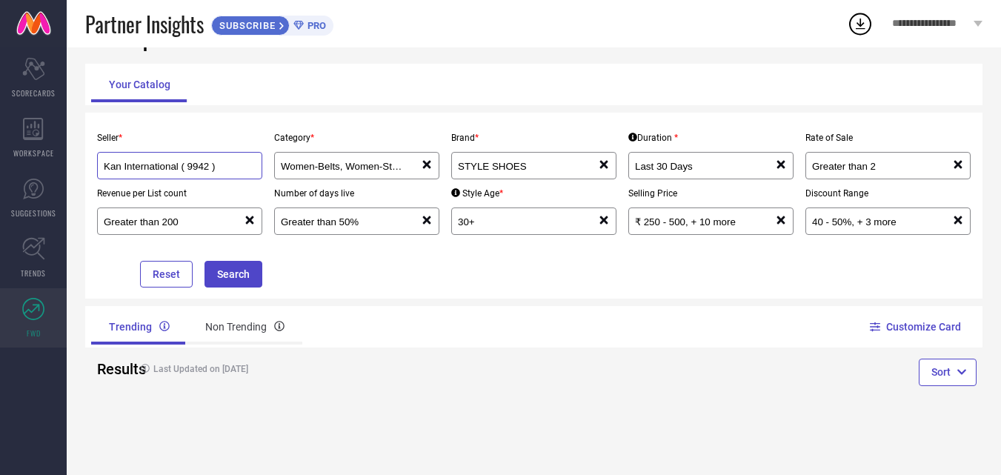
click at [231, 169] on input "Kan International ( 9942 )" at bounding box center [172, 166] width 137 height 11
click at [712, 166] on input "Last 30 Days" at bounding box center [698, 166] width 126 height 11
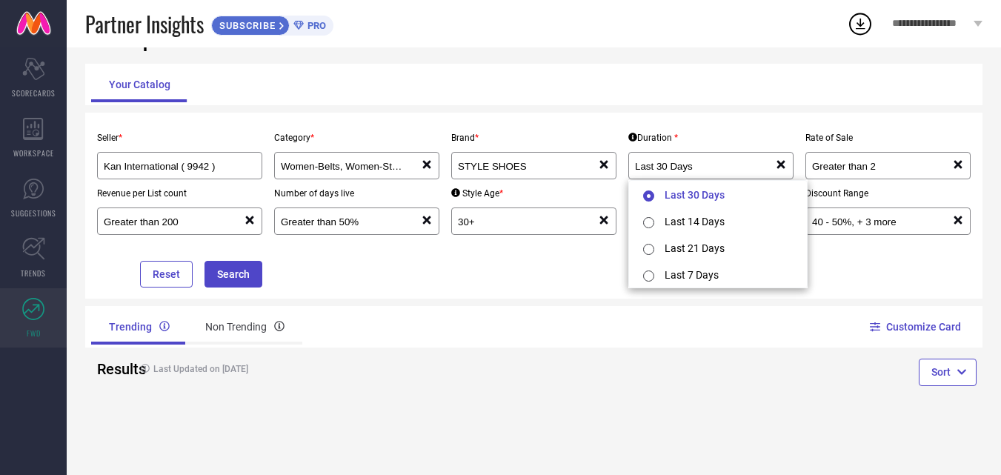
click at [566, 373] on div "Sort" at bounding box center [758, 375] width 449 height 54
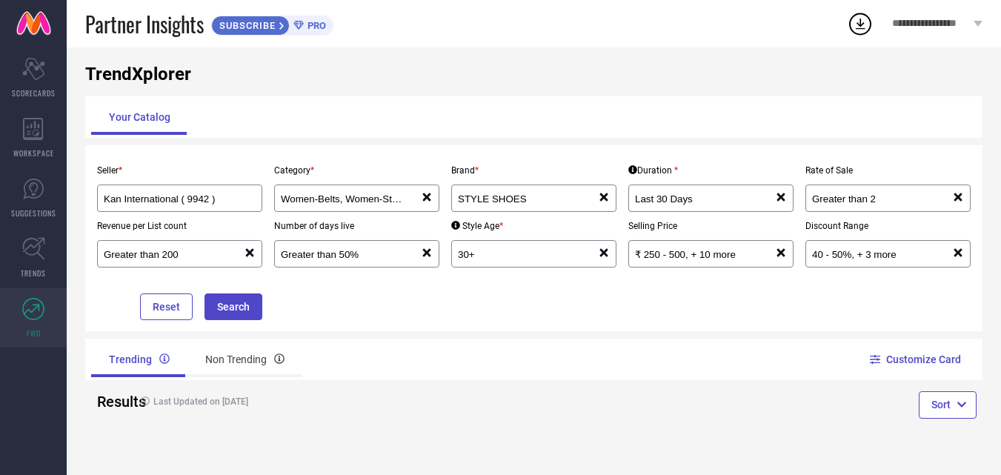
scroll to position [0, 0]
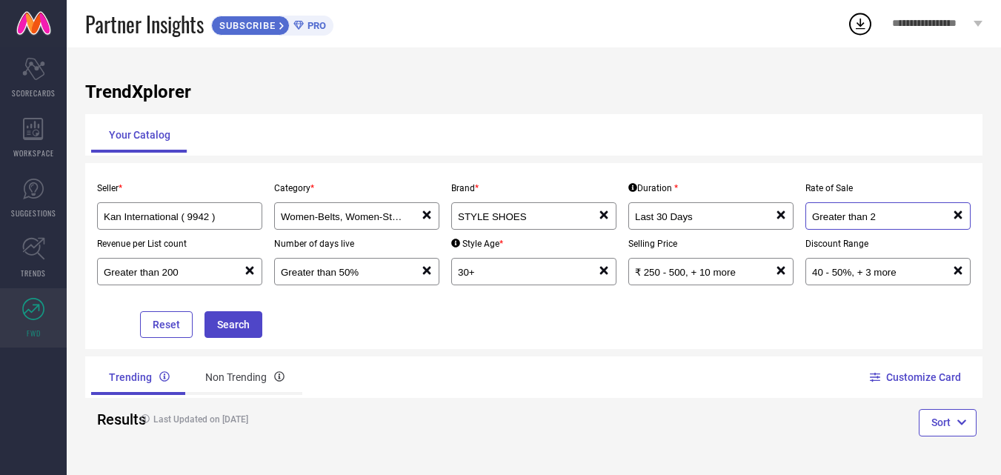
click at [883, 220] on input "Greater than 2" at bounding box center [875, 216] width 126 height 11
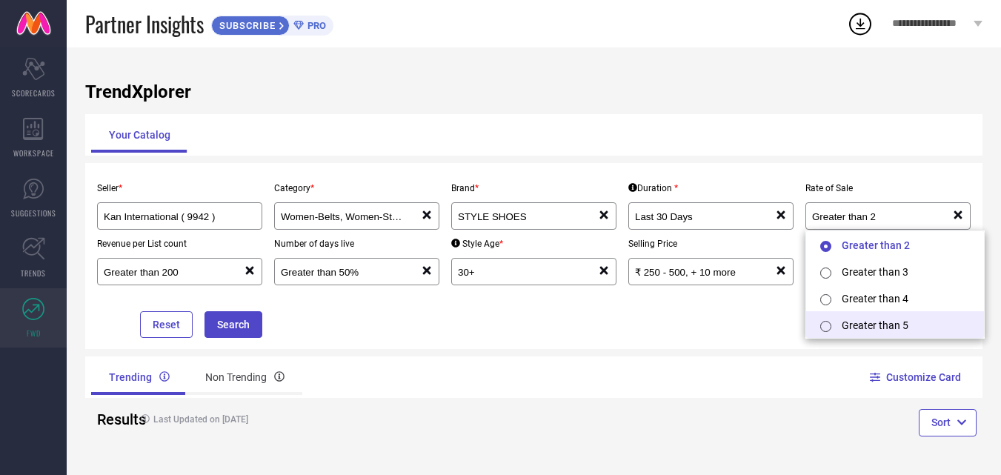
click at [824, 327] on input "radio" at bounding box center [826, 326] width 11 height 11
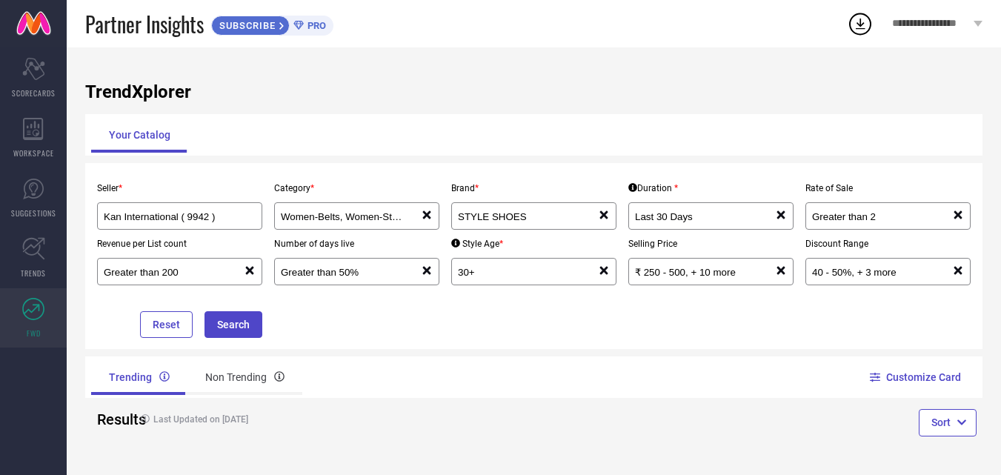
type input "Greater than 5"
click at [772, 349] on div "Seller * Kan International ( 9942 ) Category * Women-Belts, Women-Stoles reset …" at bounding box center [534, 256] width 898 height 186
click at [230, 328] on button "Search" at bounding box center [234, 324] width 58 height 27
